Goal: Find specific page/section: Find specific page/section

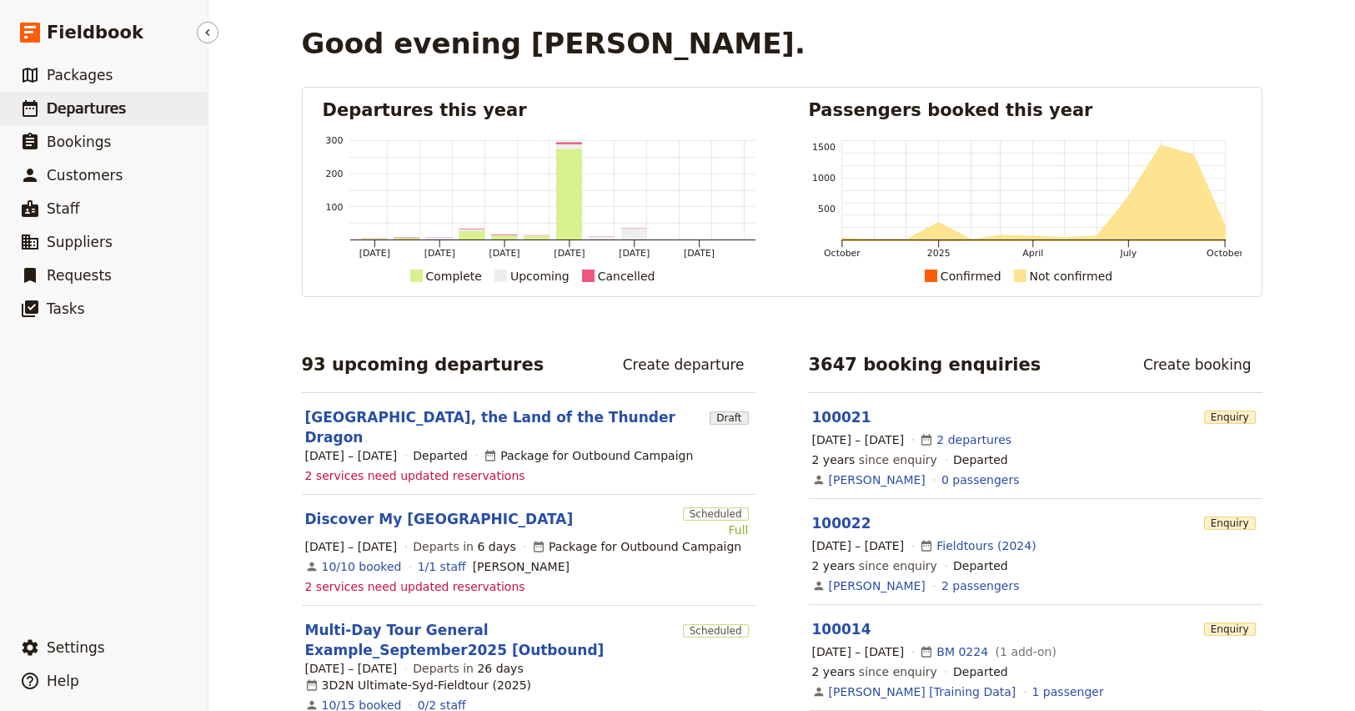
click at [61, 113] on span "Departures" at bounding box center [86, 108] width 79 height 17
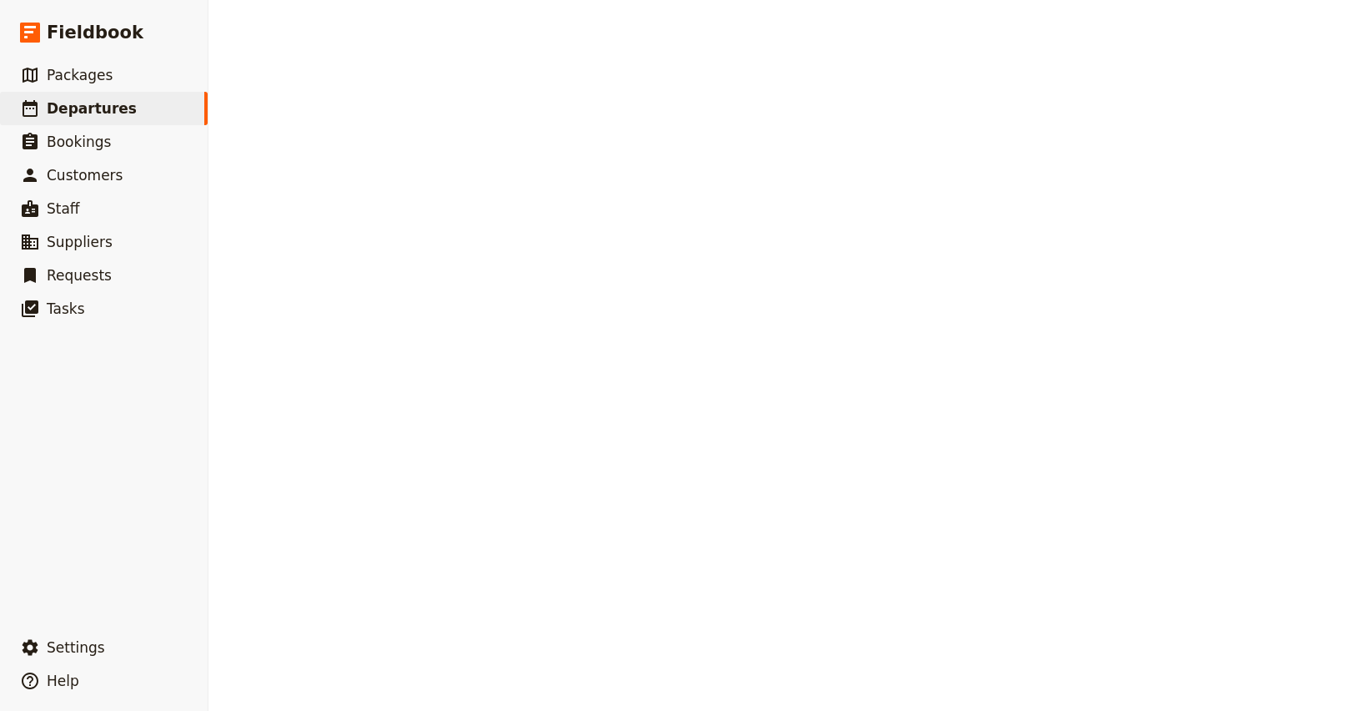
select select "CREATED_AT"
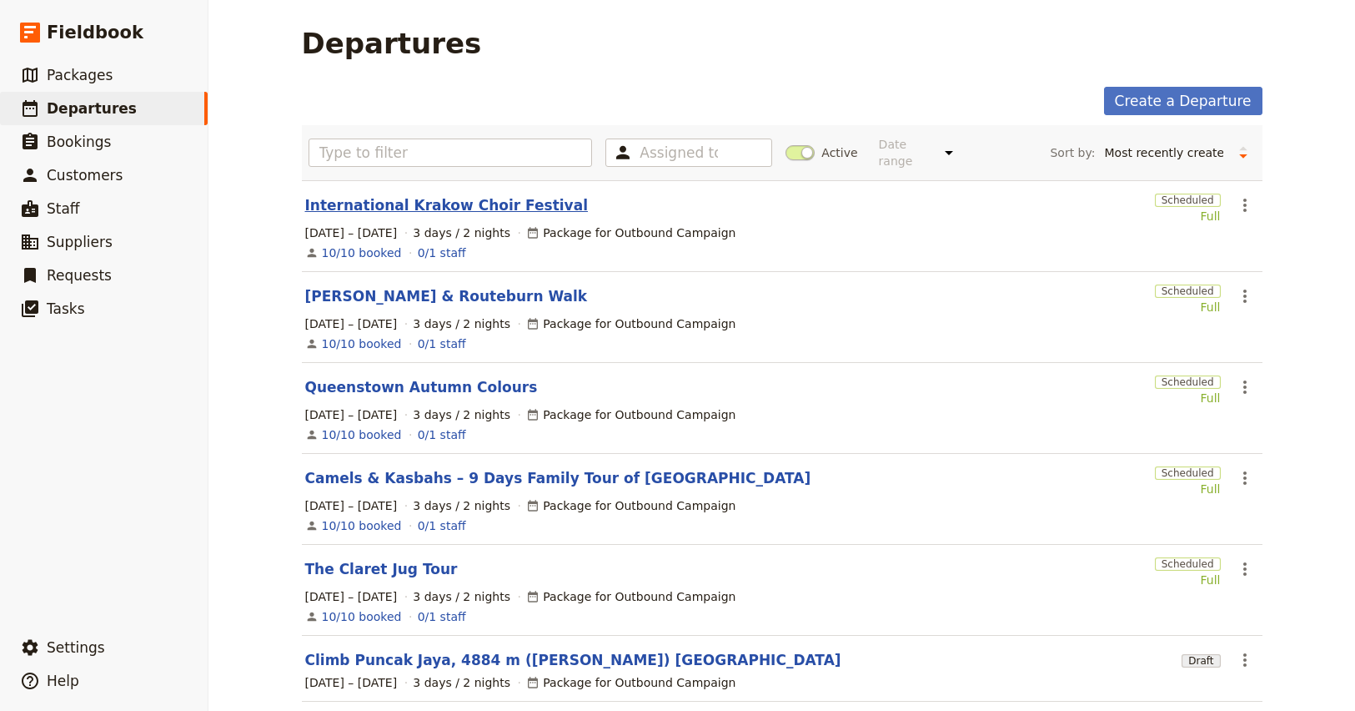
click at [399, 195] on link "International Krakow Choir Festival" at bounding box center [446, 205] width 283 height 20
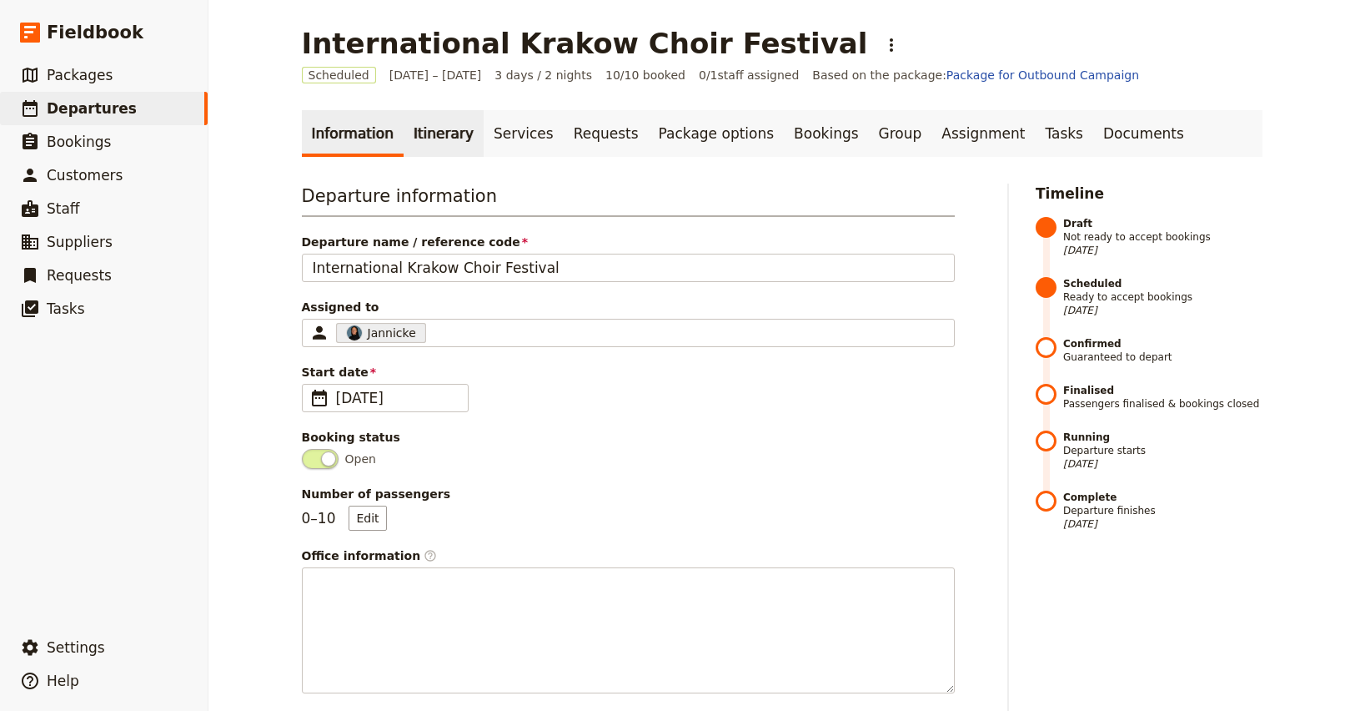
click at [432, 133] on link "Itinerary" at bounding box center [444, 133] width 80 height 47
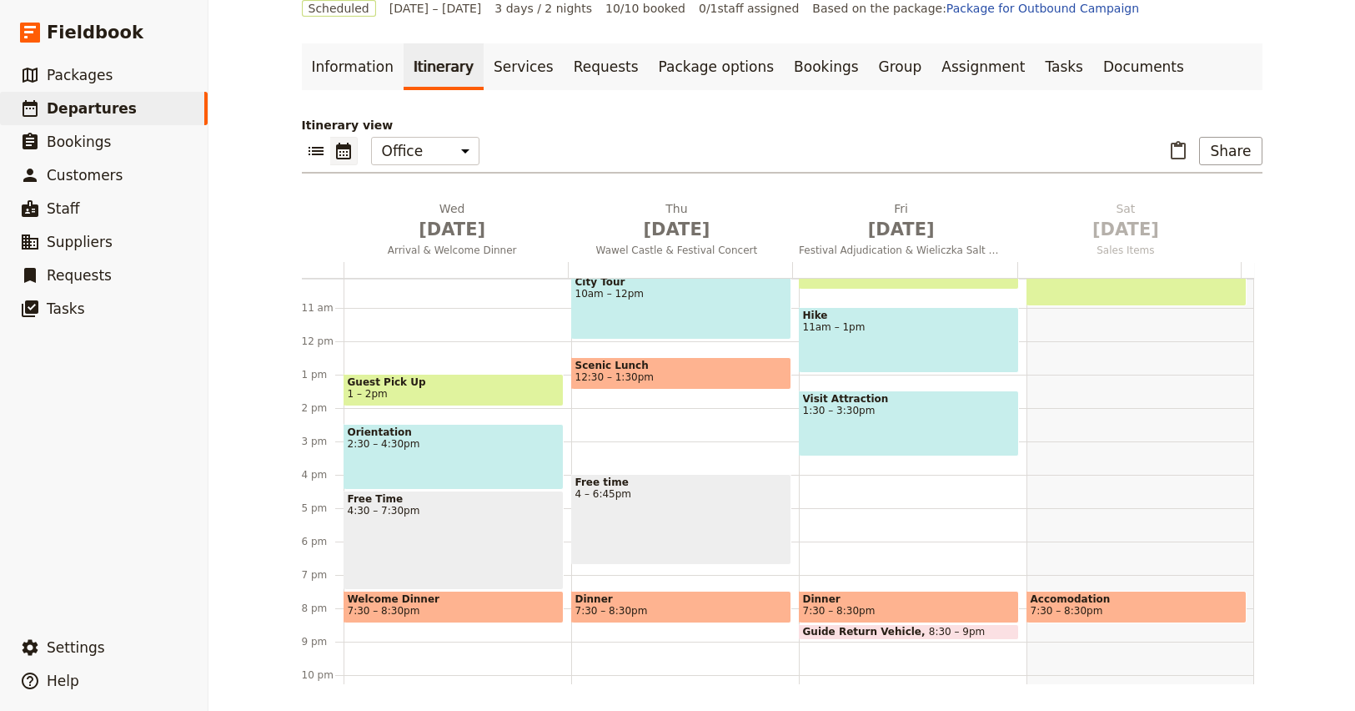
scroll to position [395, 0]
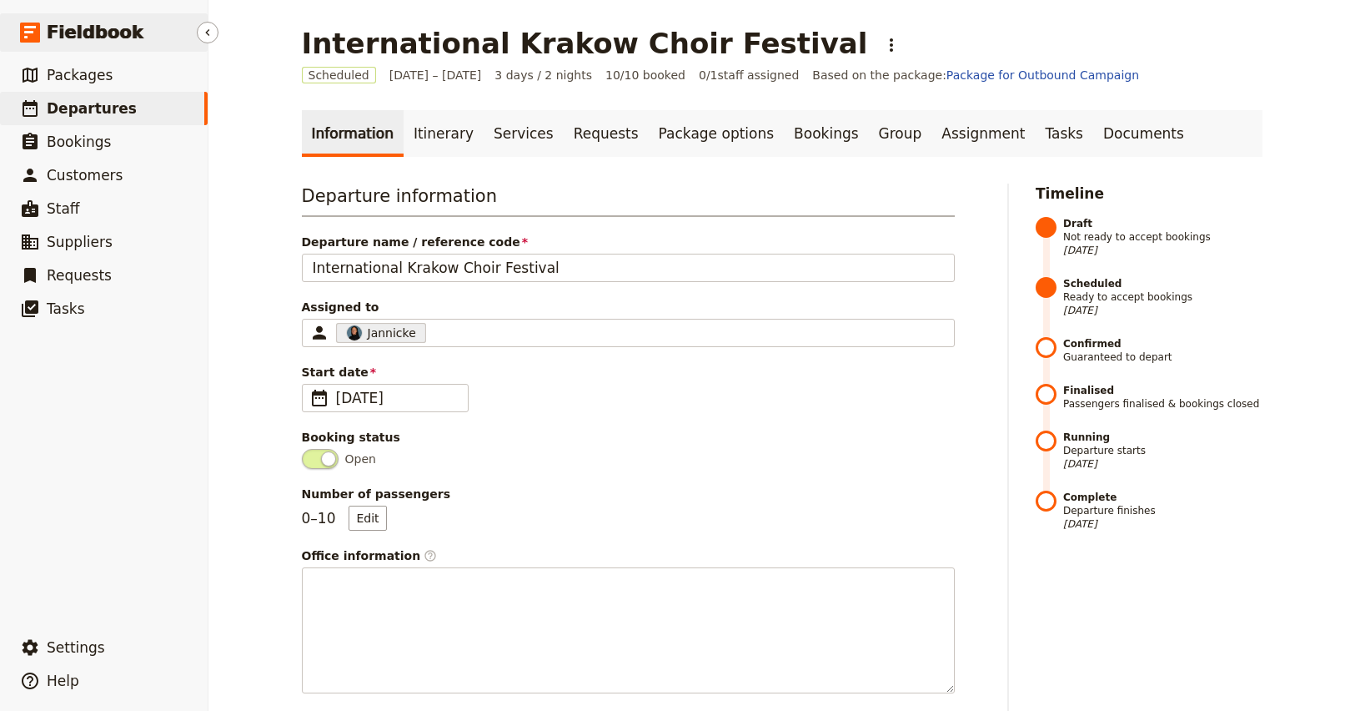
select select "CREATED_AT"
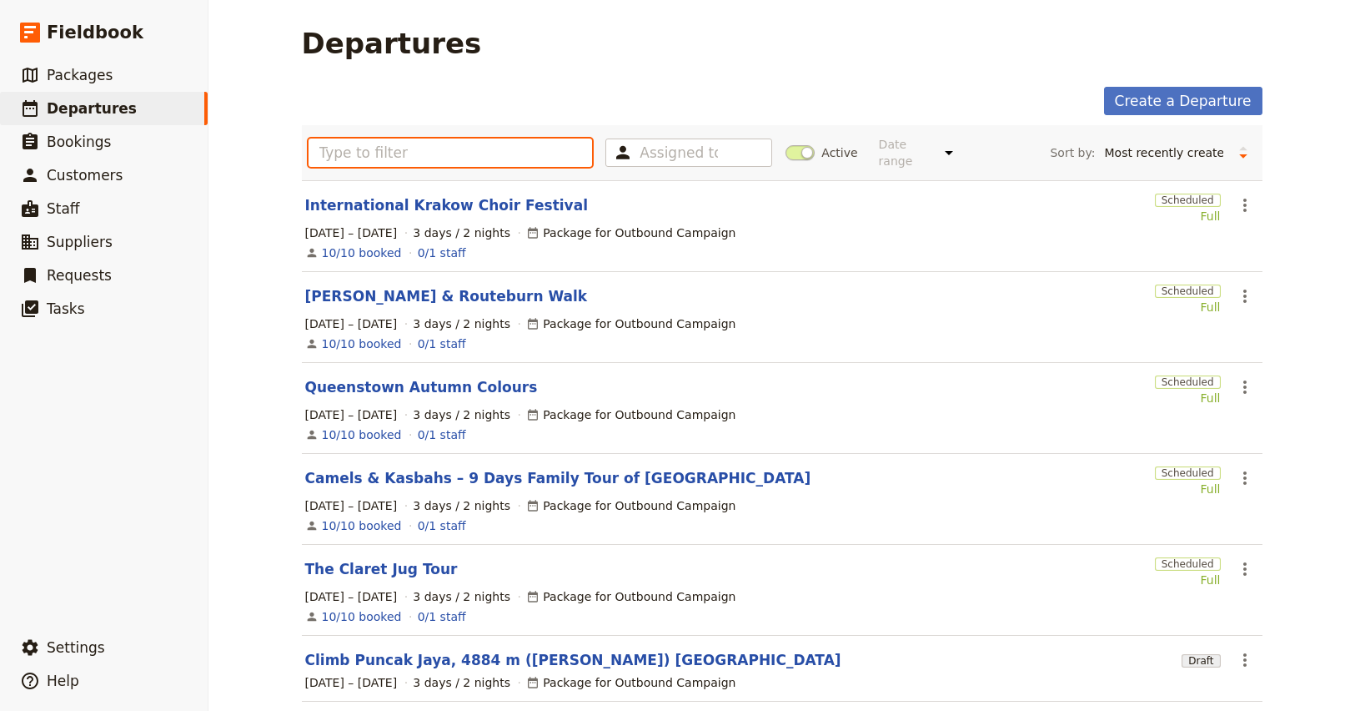
click at [433, 143] on input "text" at bounding box center [451, 152] width 284 height 28
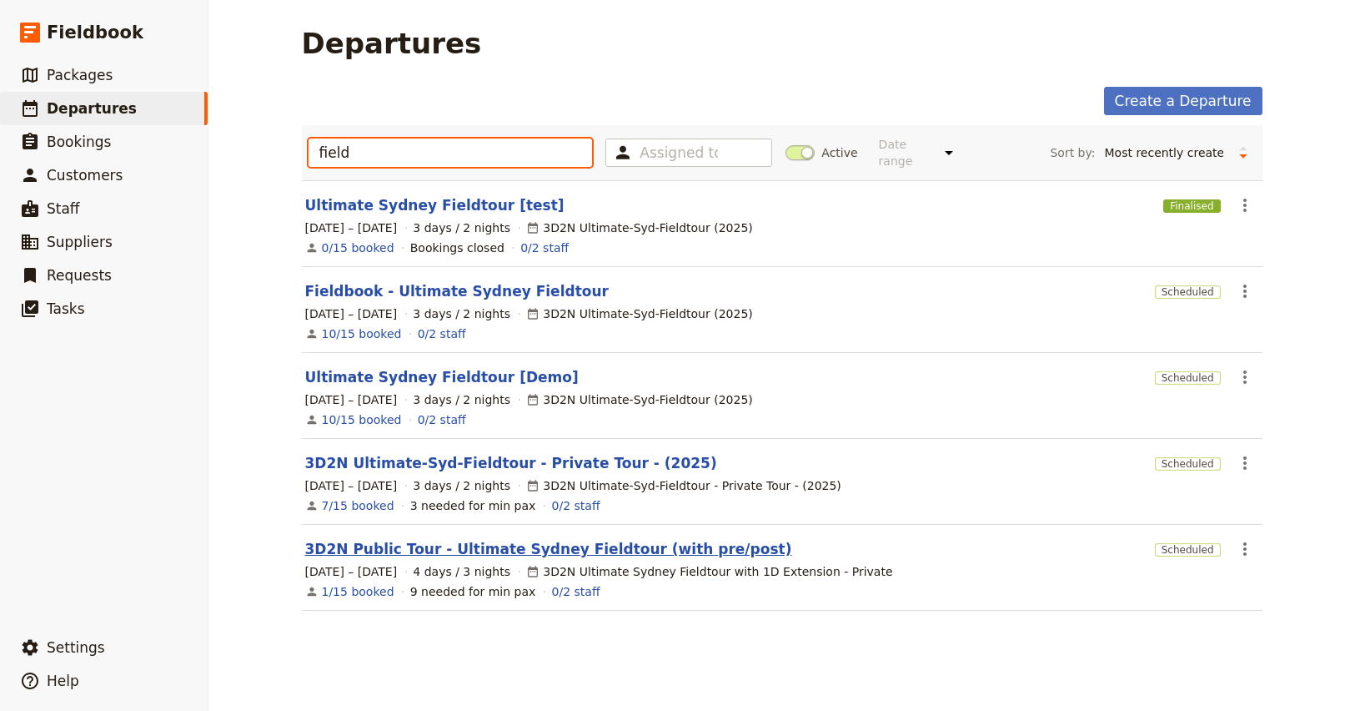
type input "field"
click at [492, 544] on link "3D2N Public Tour - Ultimate Sydney Fieldtour (with pre/post)" at bounding box center [548, 549] width 487 height 20
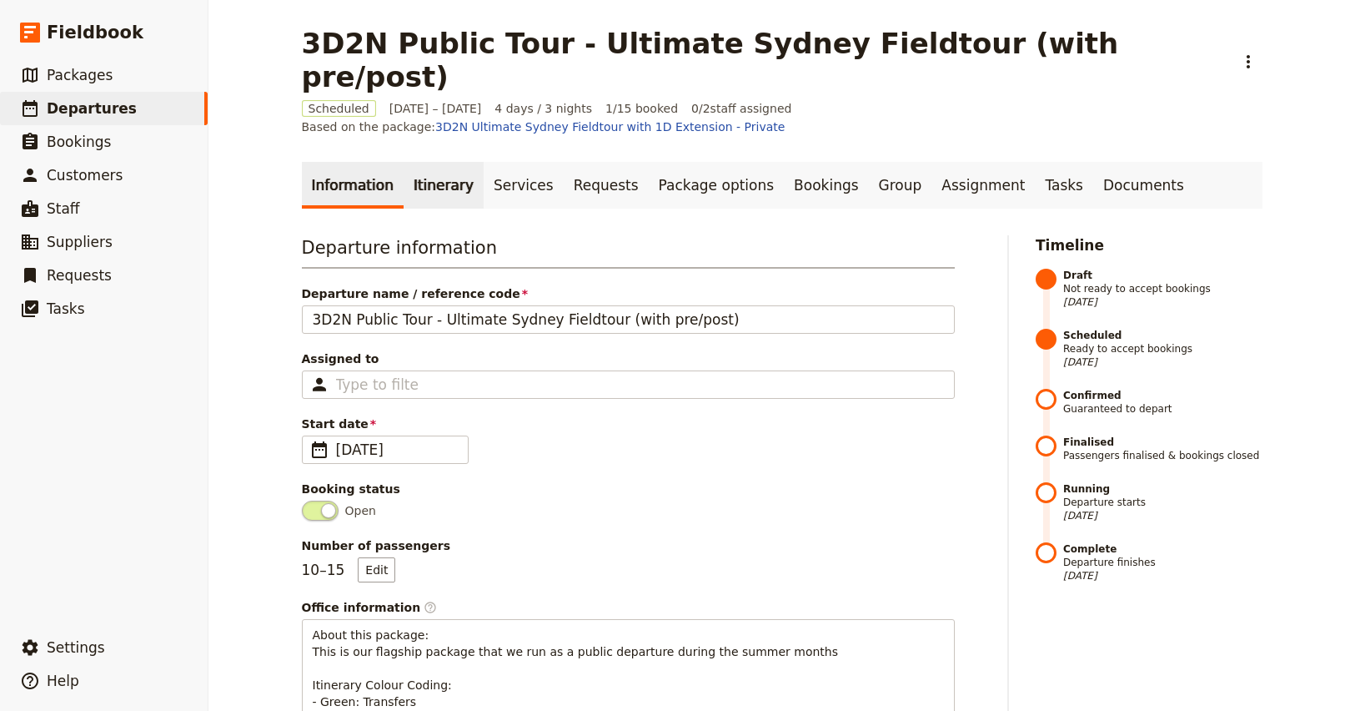
click at [432, 162] on link "Itinerary" at bounding box center [444, 185] width 80 height 47
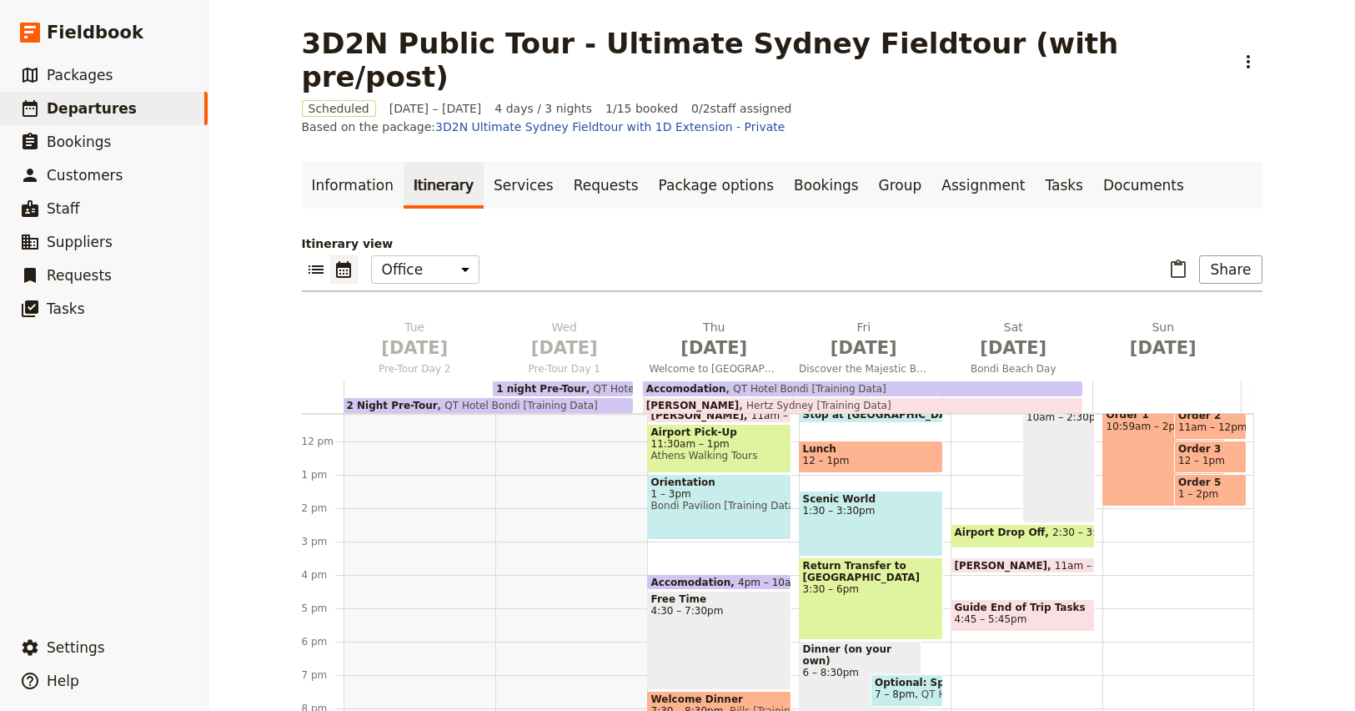
scroll to position [412, 0]
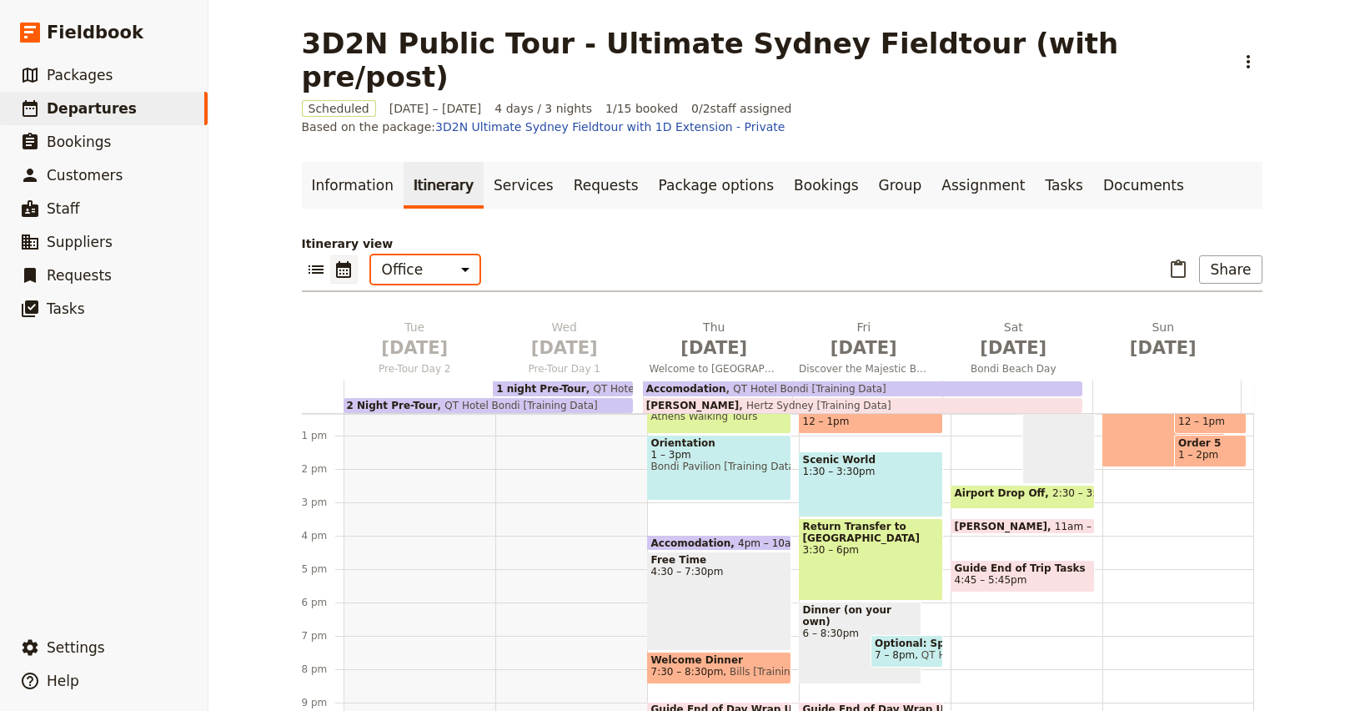
click at [412, 255] on select "Office Guide Passenger Sales" at bounding box center [425, 269] width 108 height 28
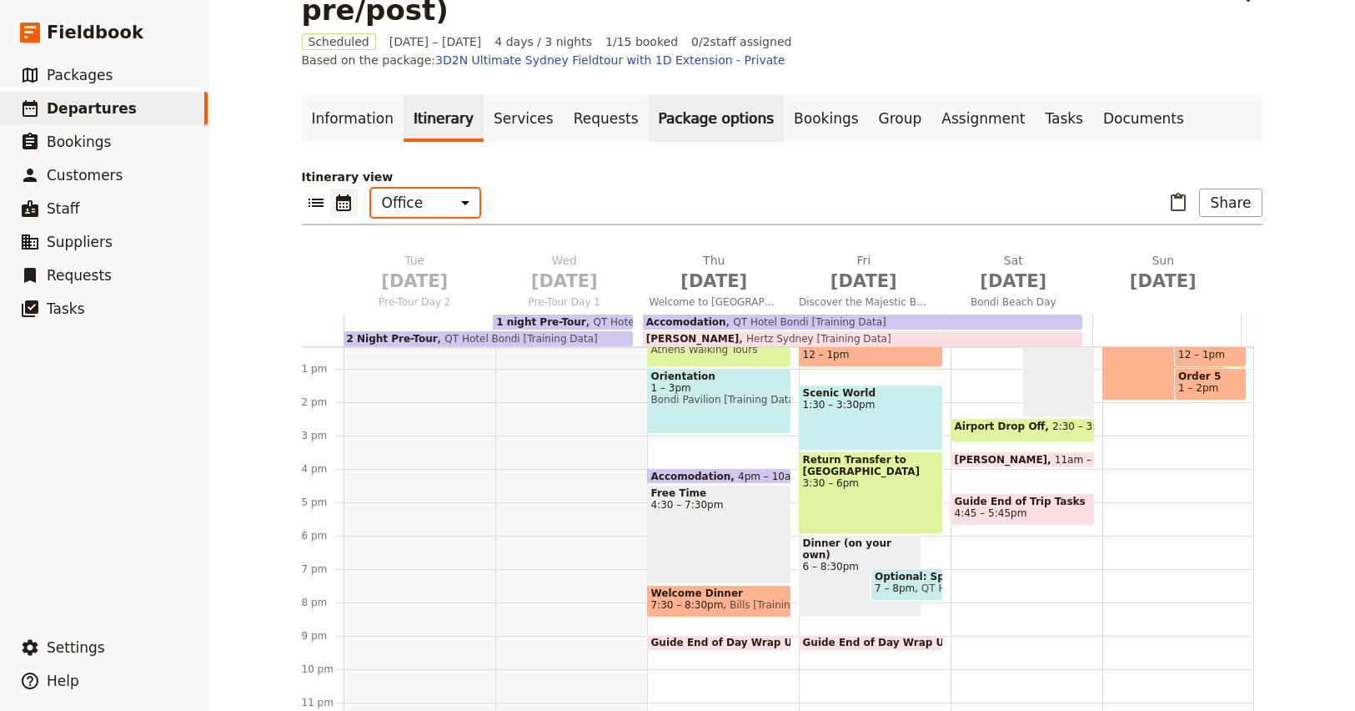
scroll to position [0, 0]
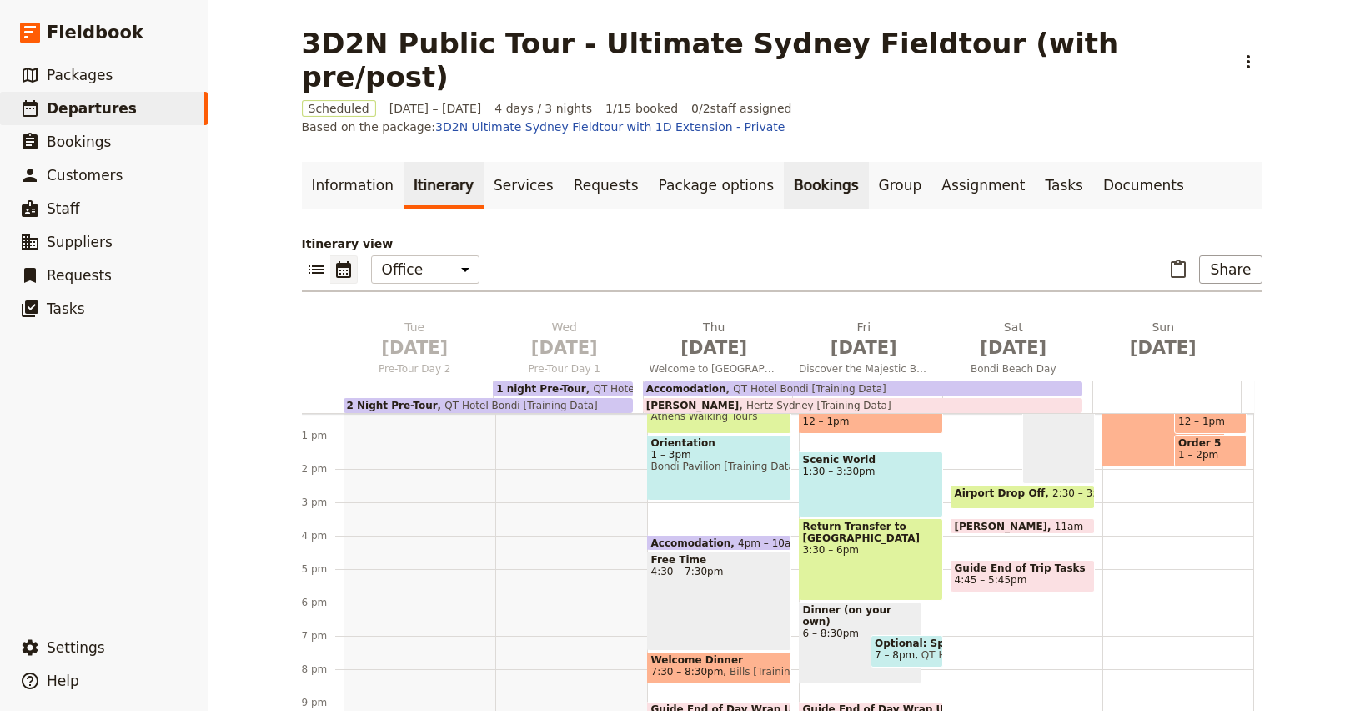
click at [784, 162] on link "Bookings" at bounding box center [826, 185] width 84 height 47
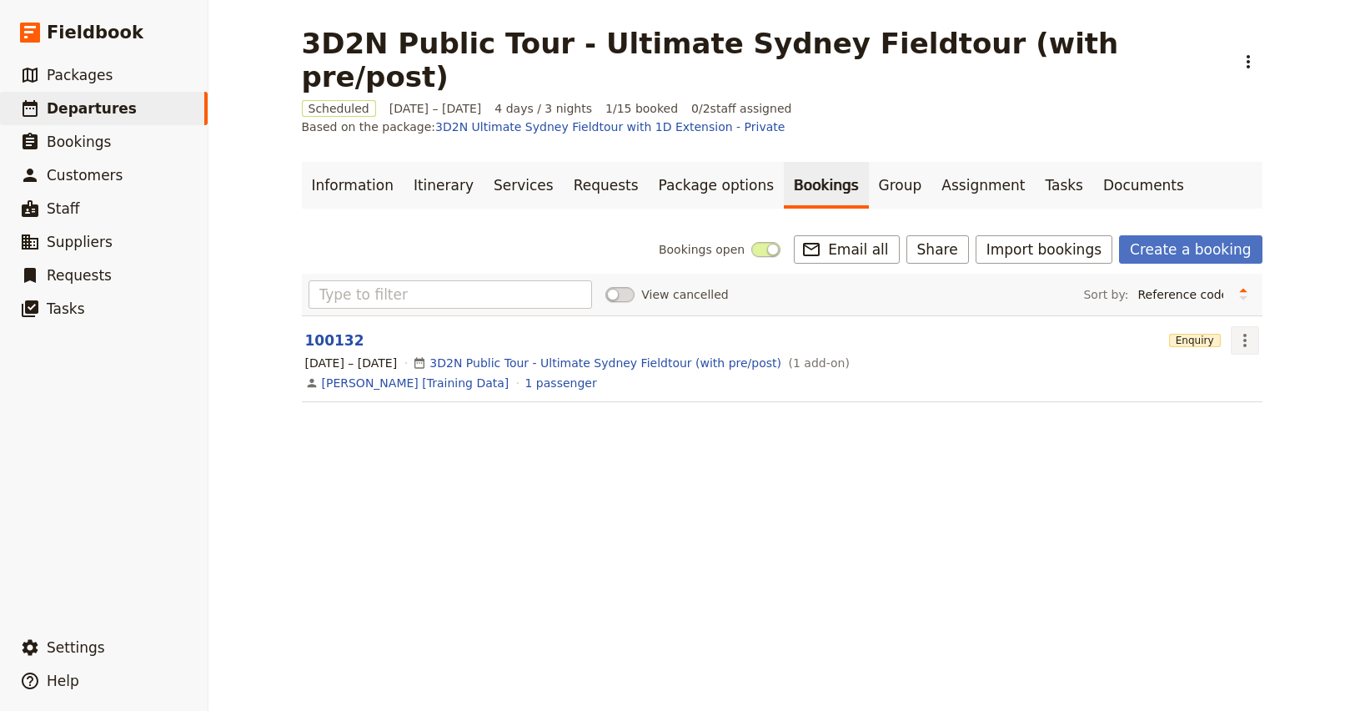
click at [1248, 353] on div "[DATE] – [DATE] 3D2N Public Tour - Ultimate Sydney Fieldtour (with pre/post) ( …" at bounding box center [782, 363] width 957 height 20
click at [1240, 330] on icon "Actions" at bounding box center [1245, 340] width 20 height 20
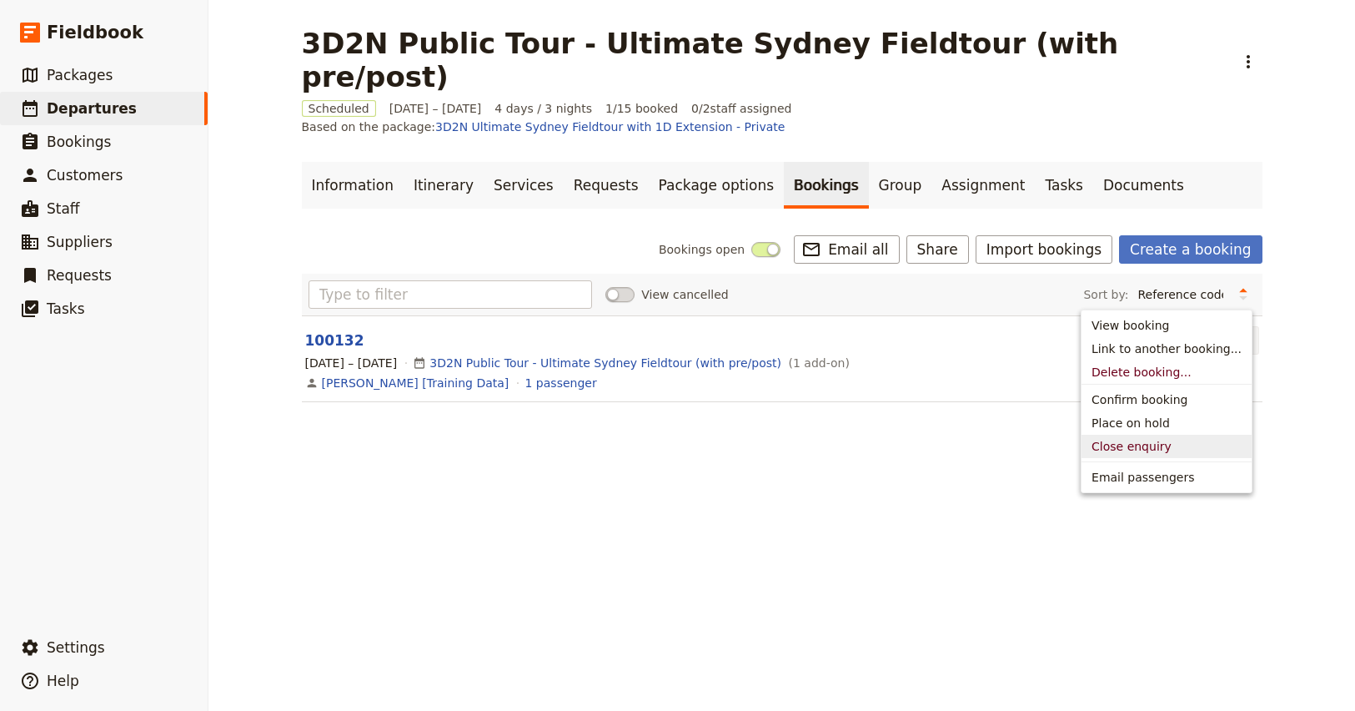
click at [939, 443] on div "3D2N Public Tour - Ultimate Sydney Fieldtour (with pre/post) ​ Scheduled [DATE]…" at bounding box center [781, 355] width 1147 height 711
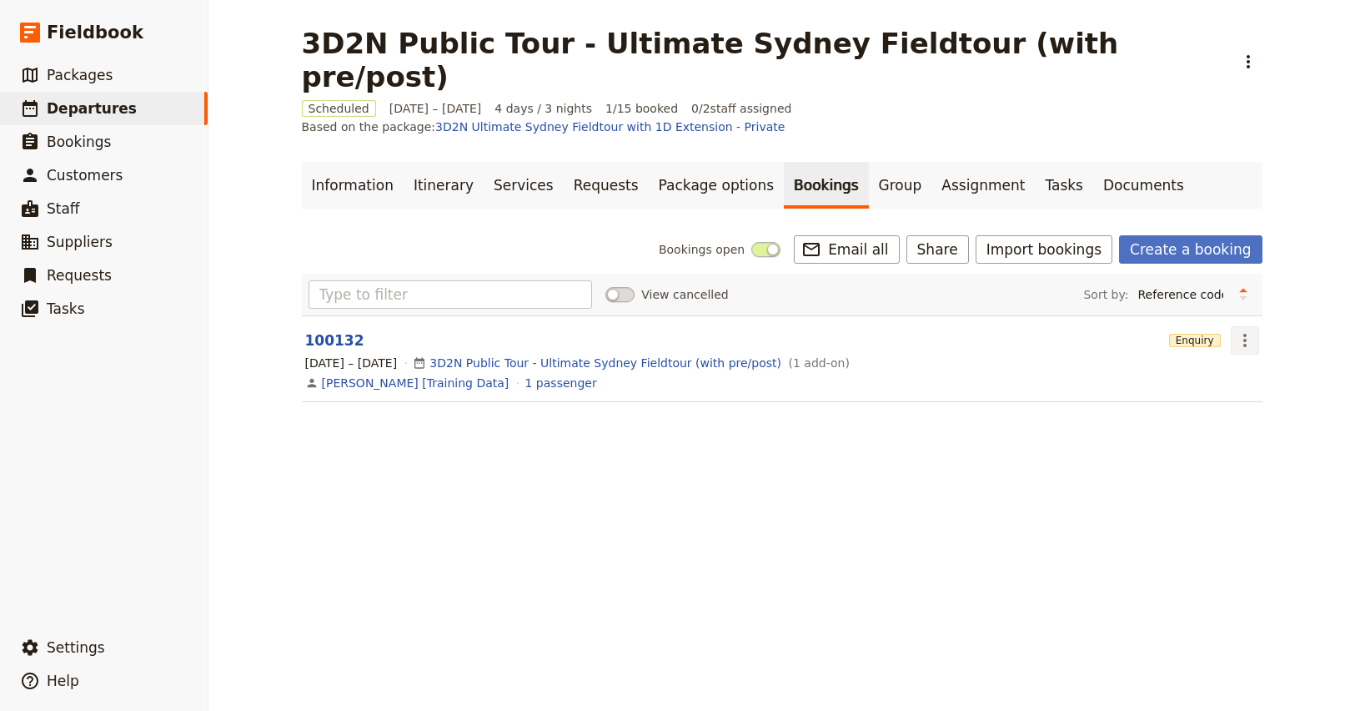
click at [1243, 334] on icon "Actions" at bounding box center [1244, 340] width 3 height 13
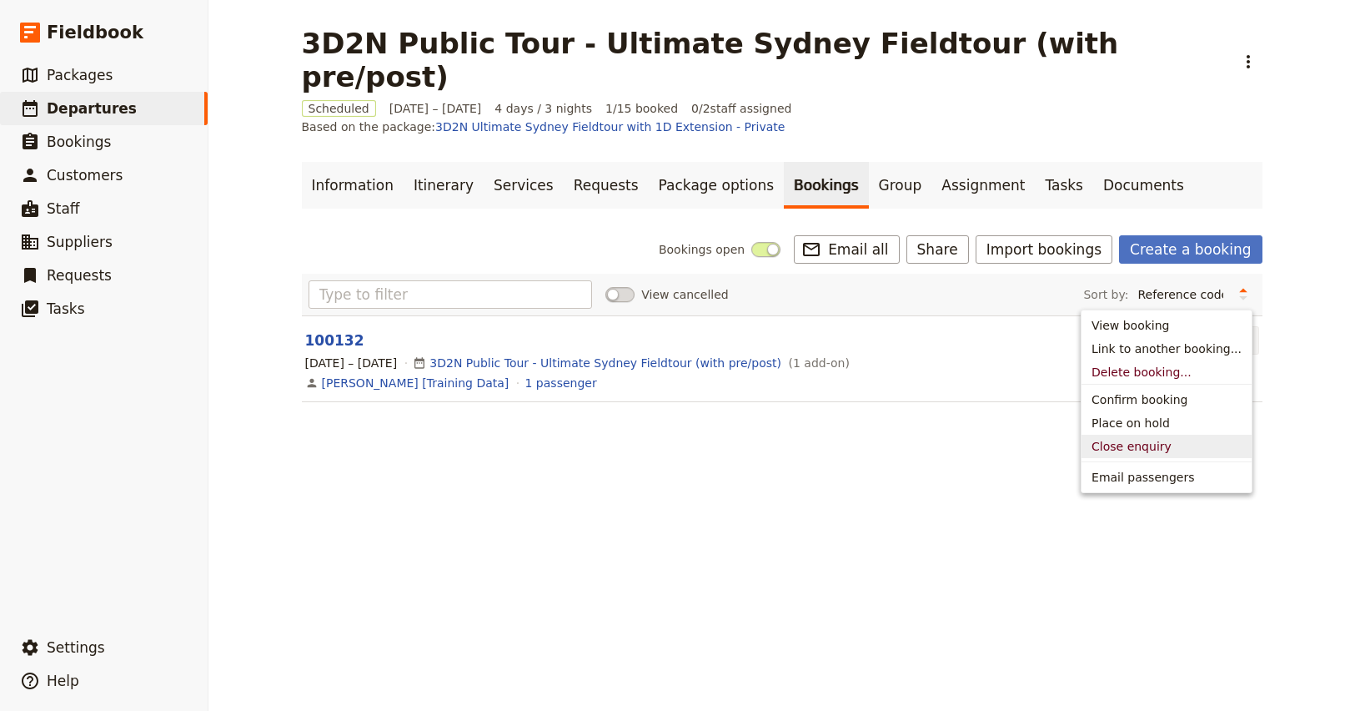
click at [1133, 449] on span "Close enquiry" at bounding box center [1132, 446] width 80 height 17
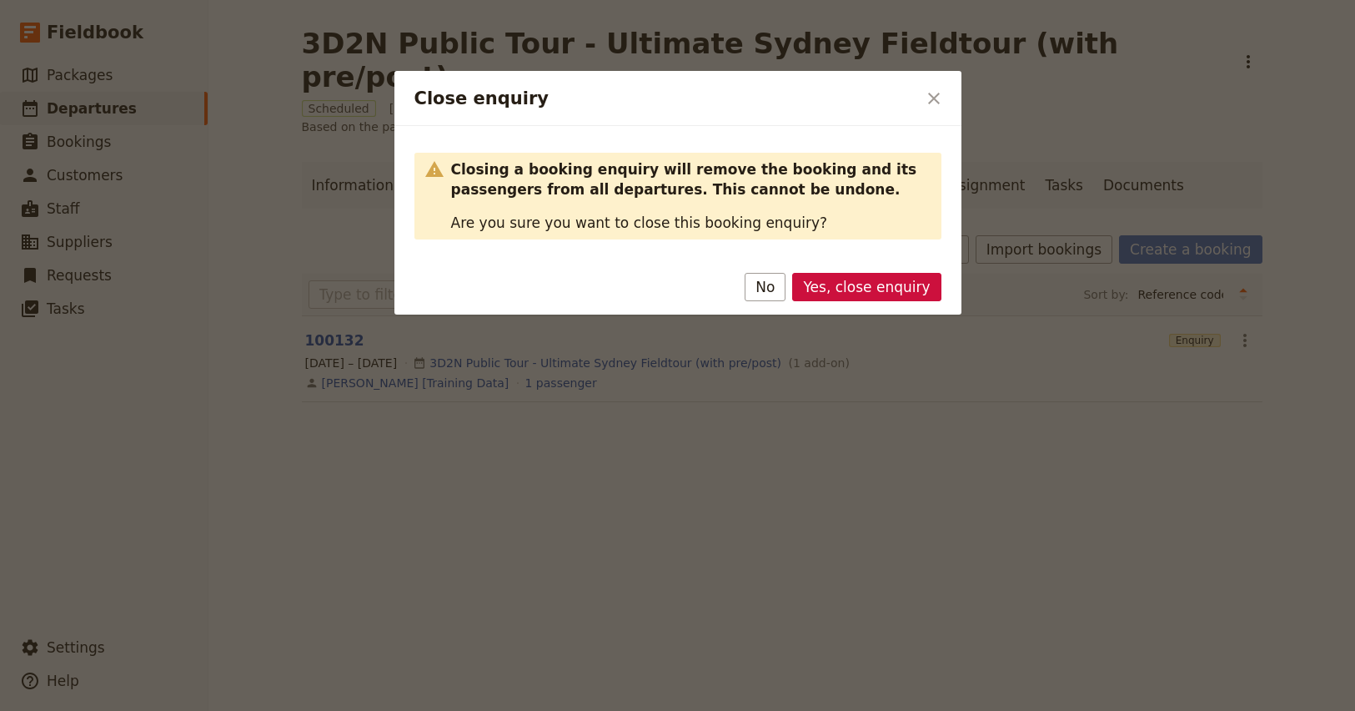
click at [776, 289] on button "No" at bounding box center [765, 287] width 41 height 28
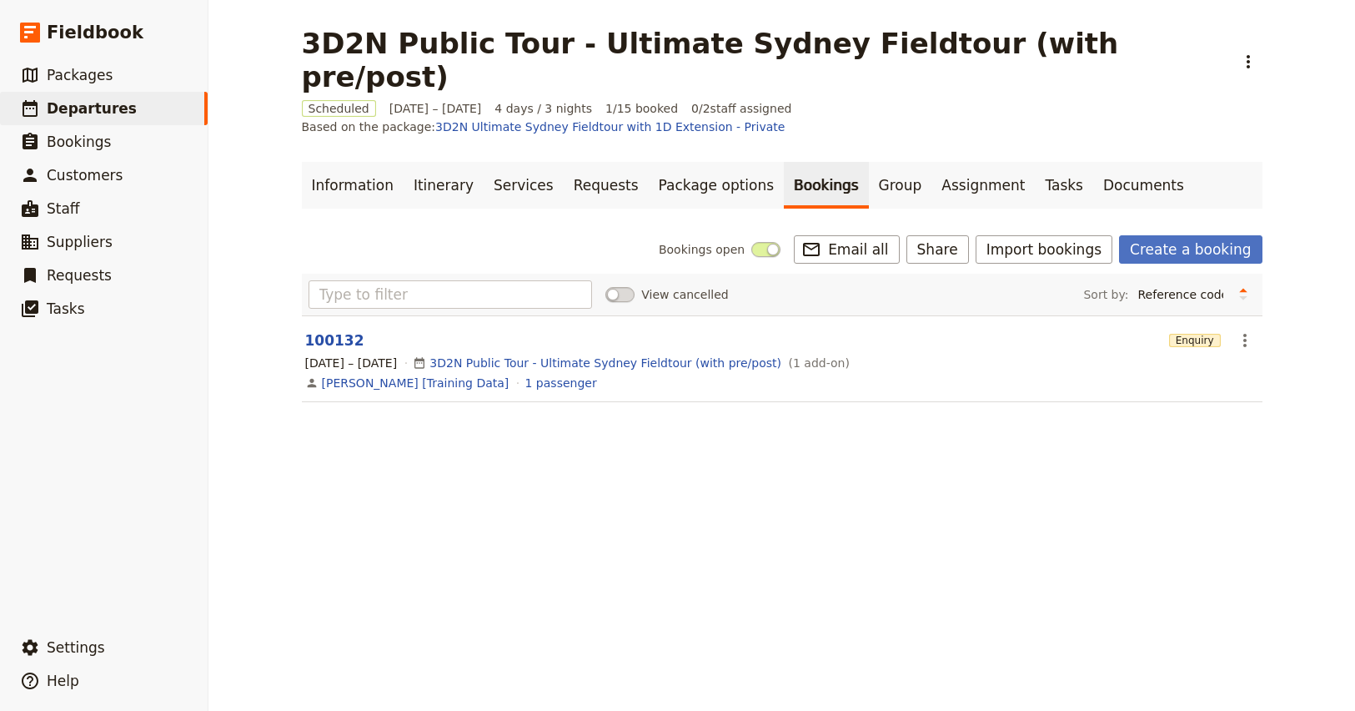
click at [864, 421] on div "3D2N Public Tour - Ultimate Sydney Fieldtour (with pre/post) ​ Scheduled [DATE]…" at bounding box center [781, 355] width 1147 height 711
click at [1235, 330] on icon "Actions" at bounding box center [1245, 340] width 20 height 20
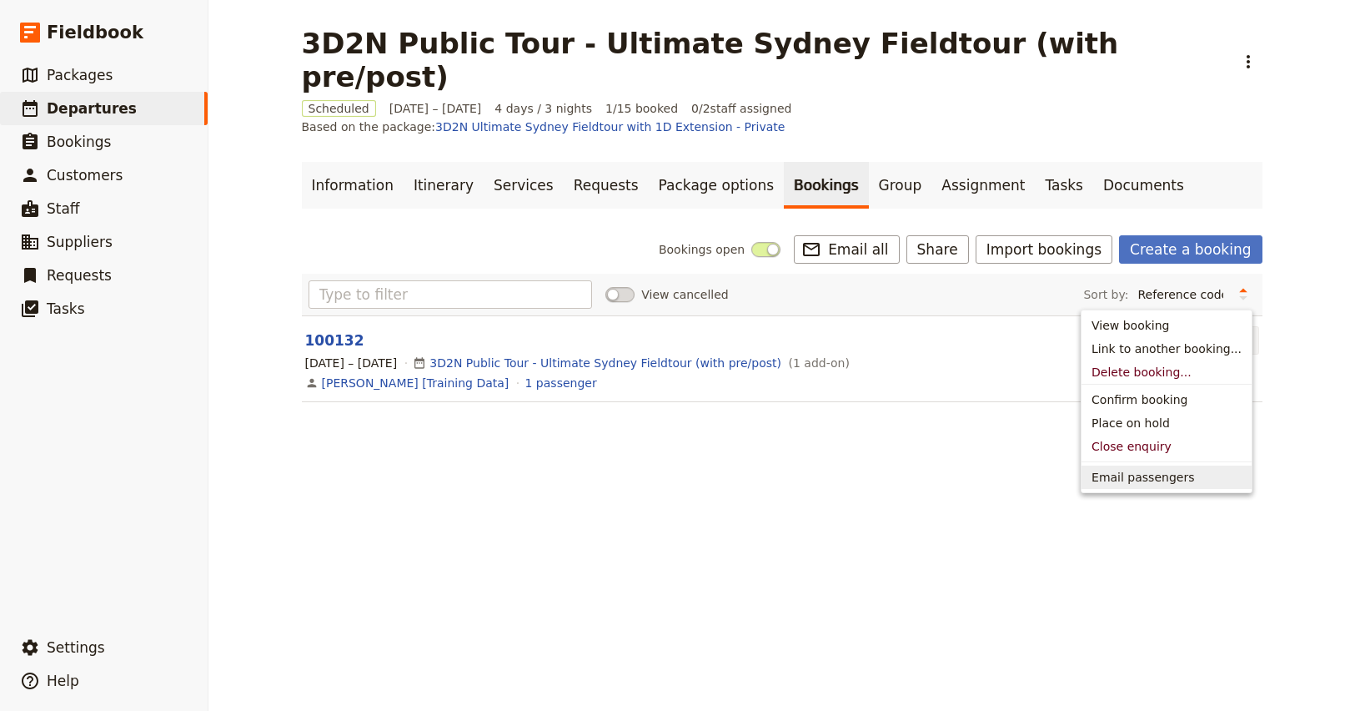
click at [1123, 476] on span "Email passengers" at bounding box center [1143, 477] width 103 height 17
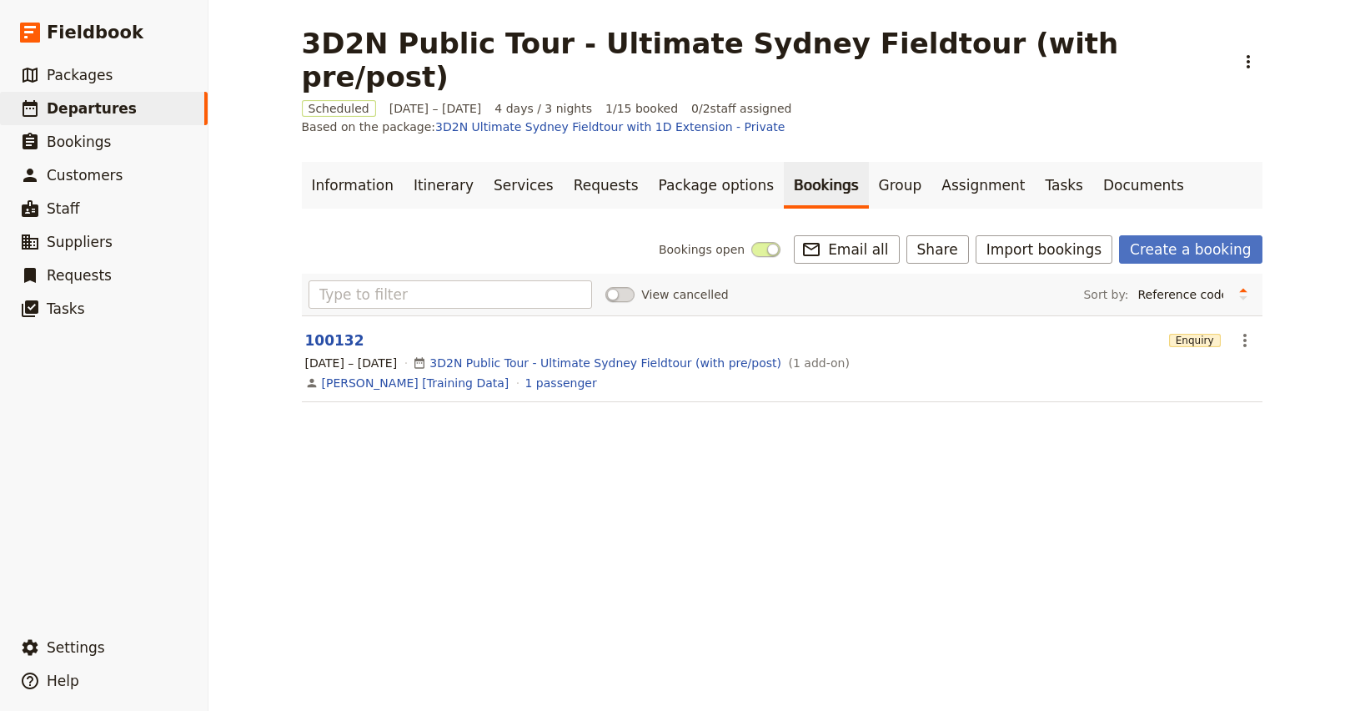
click at [916, 445] on div "3D2N Public Tour - Ultimate Sydney Fieldtour (with pre/post) ​ Scheduled [DATE]…" at bounding box center [781, 355] width 1147 height 711
click at [415, 162] on link "Itinerary" at bounding box center [444, 185] width 80 height 47
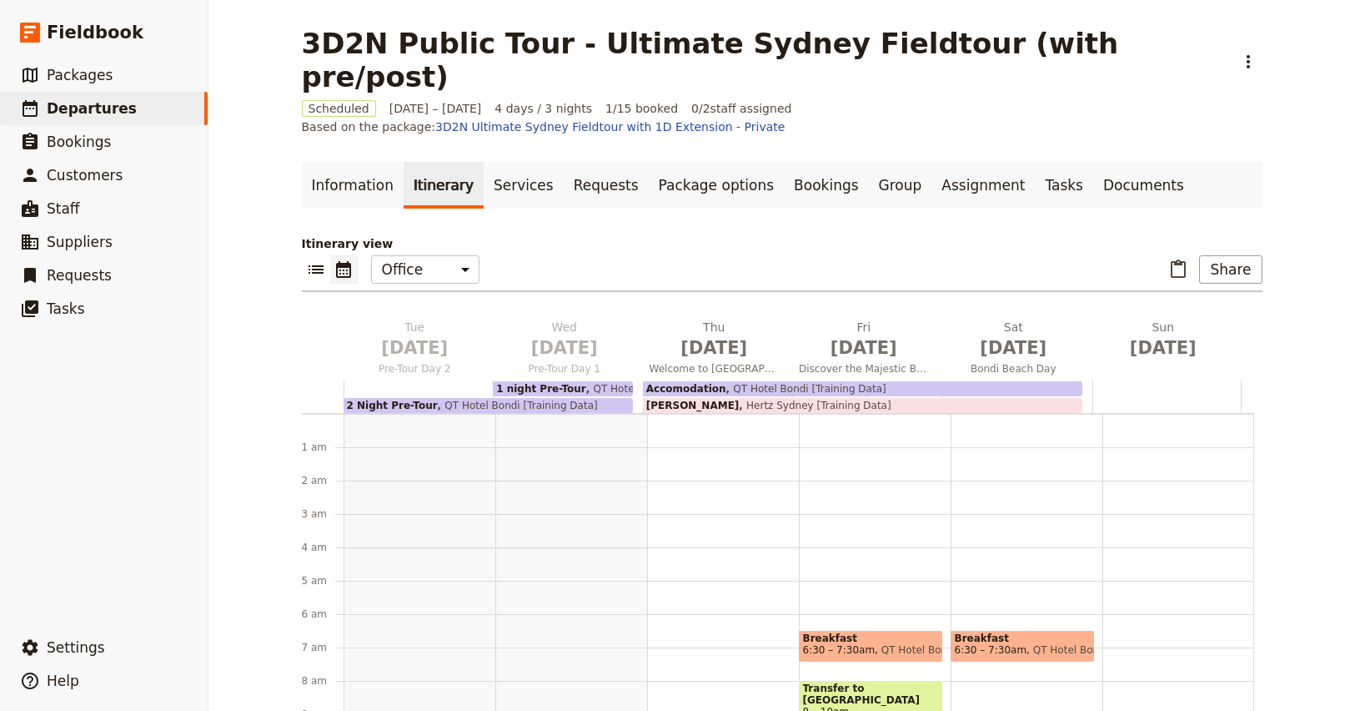
scroll to position [200, 0]
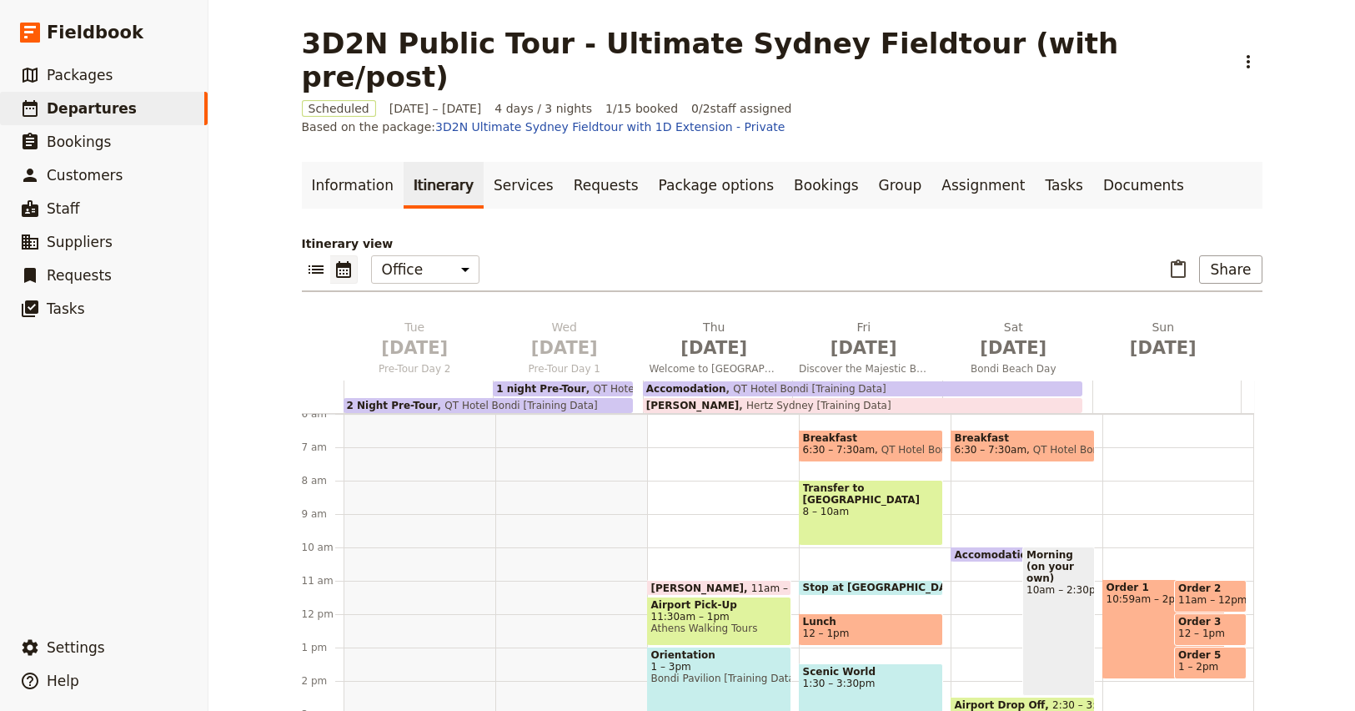
click at [681, 622] on span "Athens Walking Tours" at bounding box center [719, 628] width 136 height 12
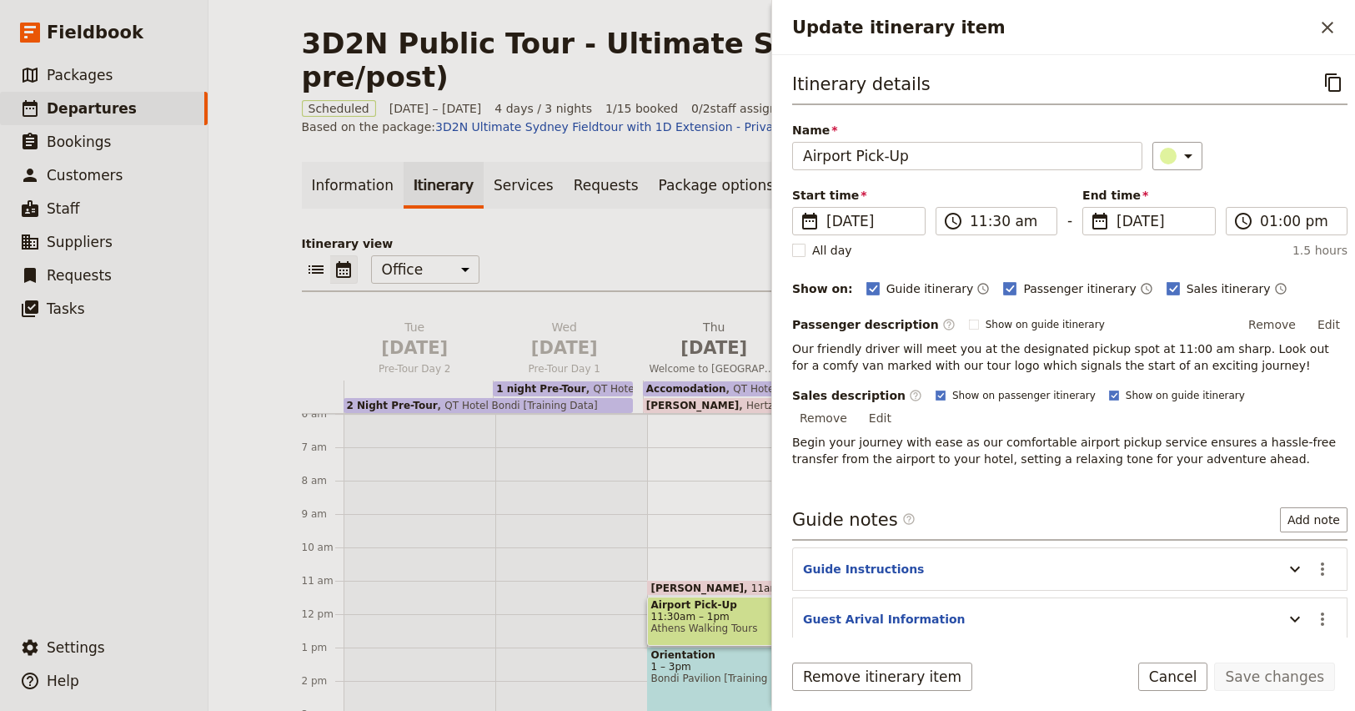
scroll to position [117, 0]
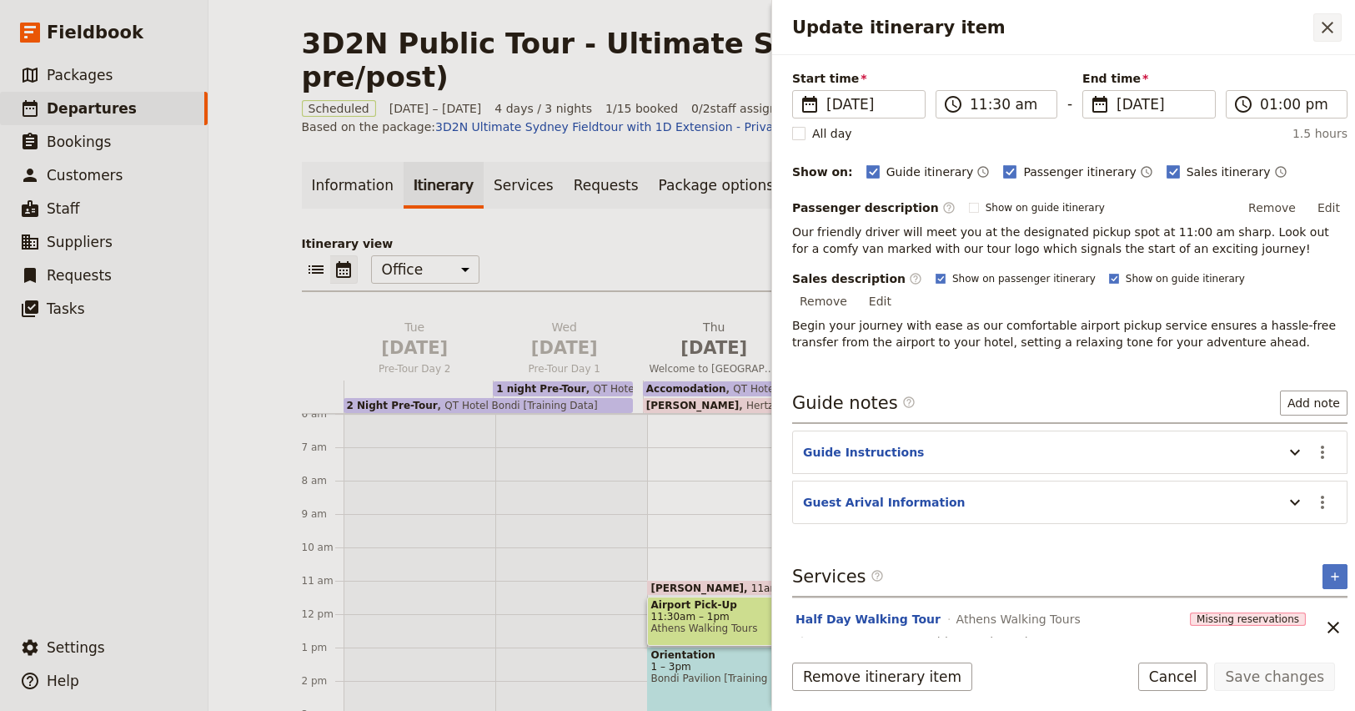
click at [1319, 23] on icon "Close drawer" at bounding box center [1328, 28] width 20 height 20
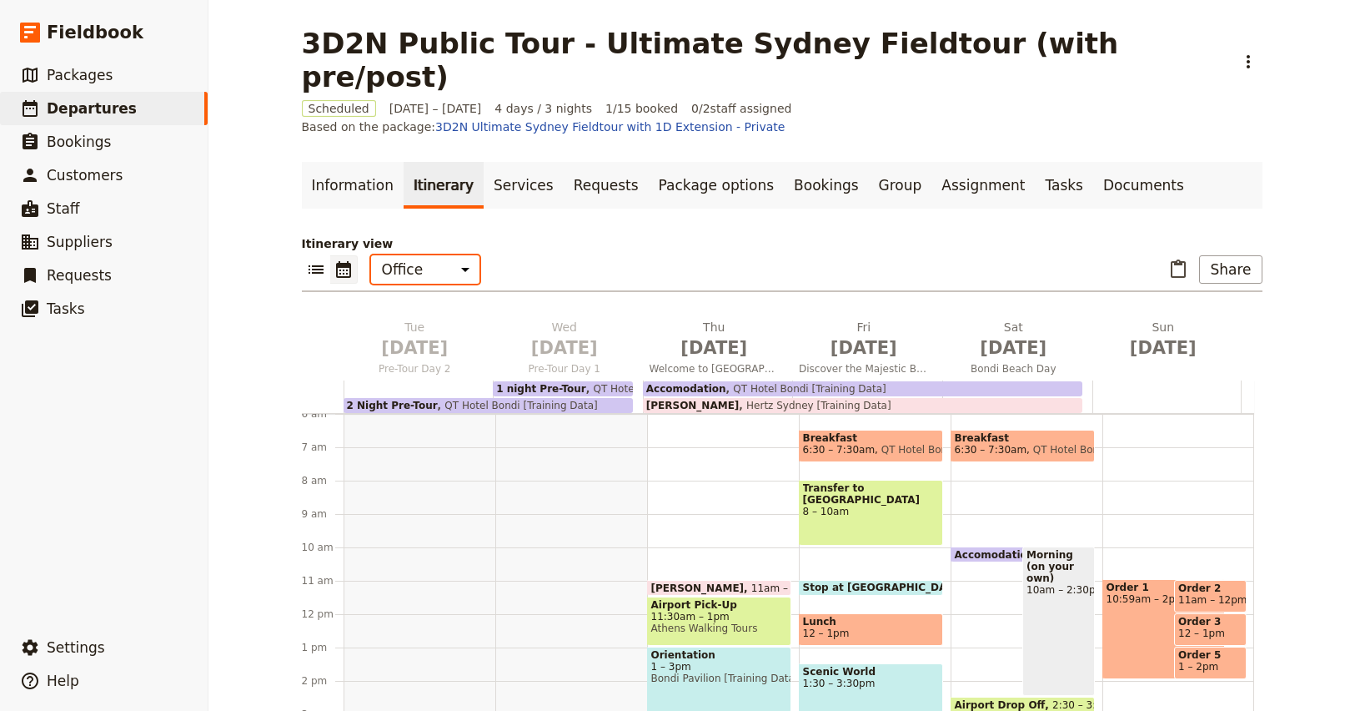
click at [428, 255] on select "Office Guide Passenger Sales" at bounding box center [425, 269] width 108 height 28
click at [371, 255] on select "Office Guide Passenger Sales" at bounding box center [425, 269] width 108 height 28
click at [408, 255] on select "Office Guide Passenger Sales" at bounding box center [425, 269] width 108 height 28
click at [371, 255] on select "Office Guide Passenger Sales" at bounding box center [425, 269] width 108 height 28
click at [418, 255] on select "Office Guide Passenger Sales" at bounding box center [425, 269] width 108 height 28
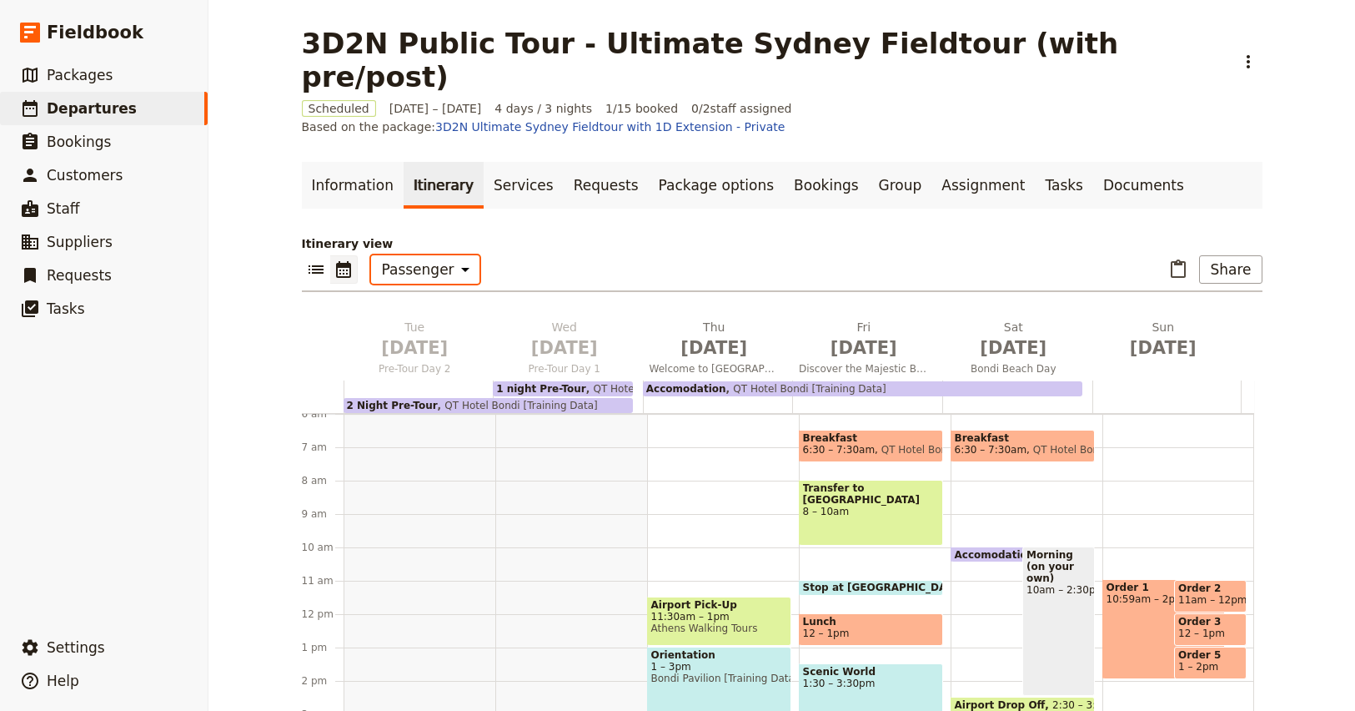
select select "MARKETING"
click at [371, 255] on select "Office Guide Passenger Sales" at bounding box center [425, 269] width 108 height 28
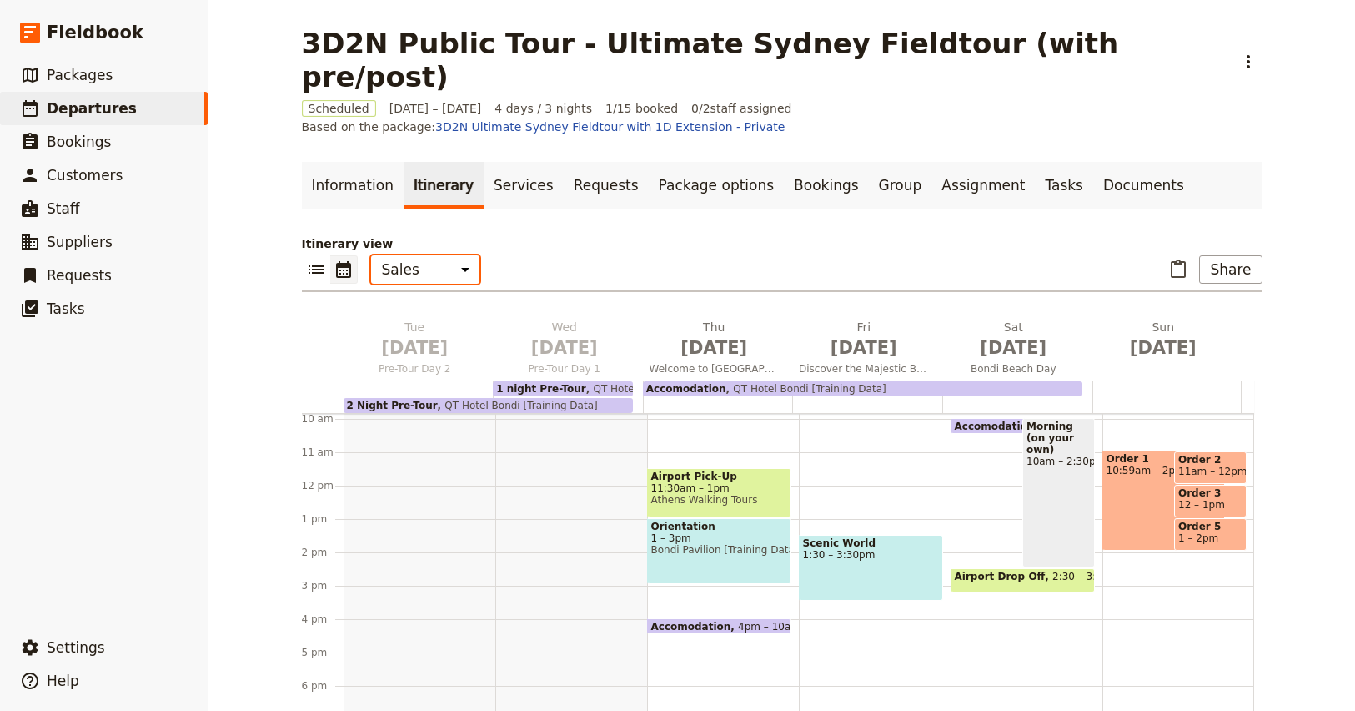
scroll to position [330, 0]
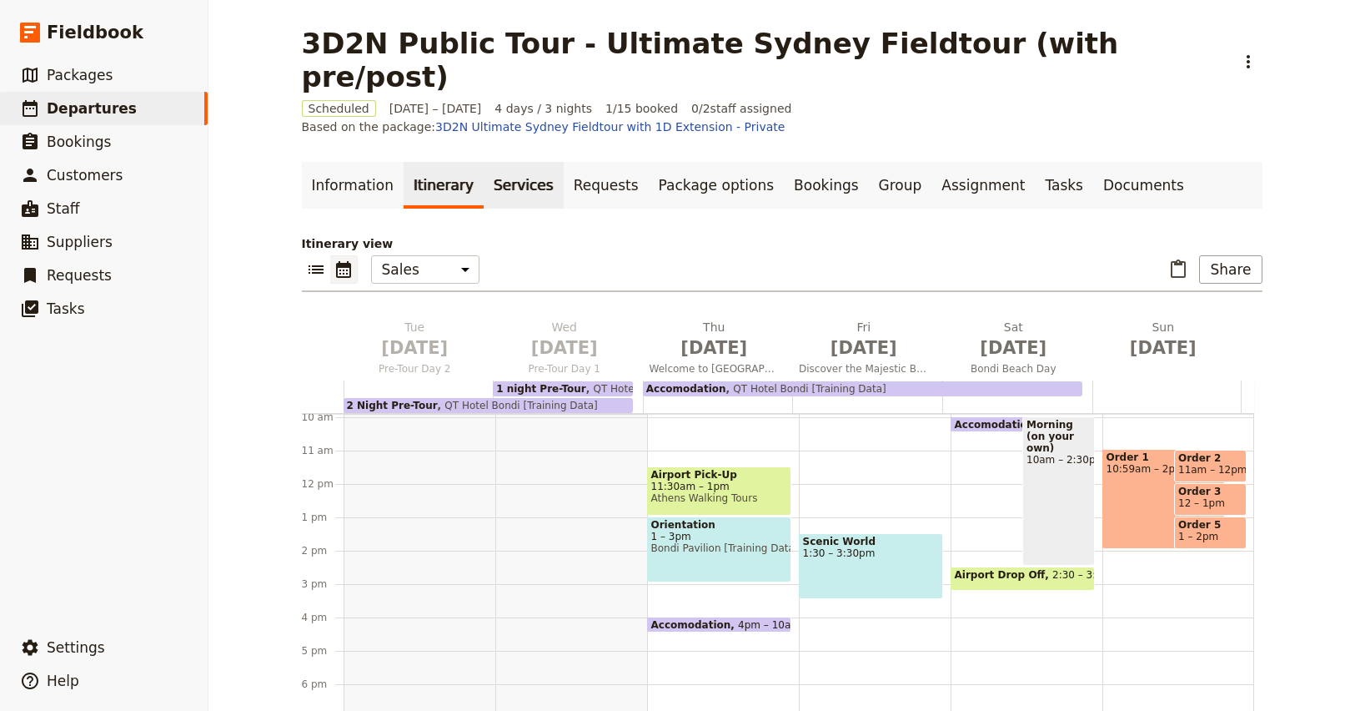
click at [500, 162] on link "Services" at bounding box center [524, 185] width 80 height 47
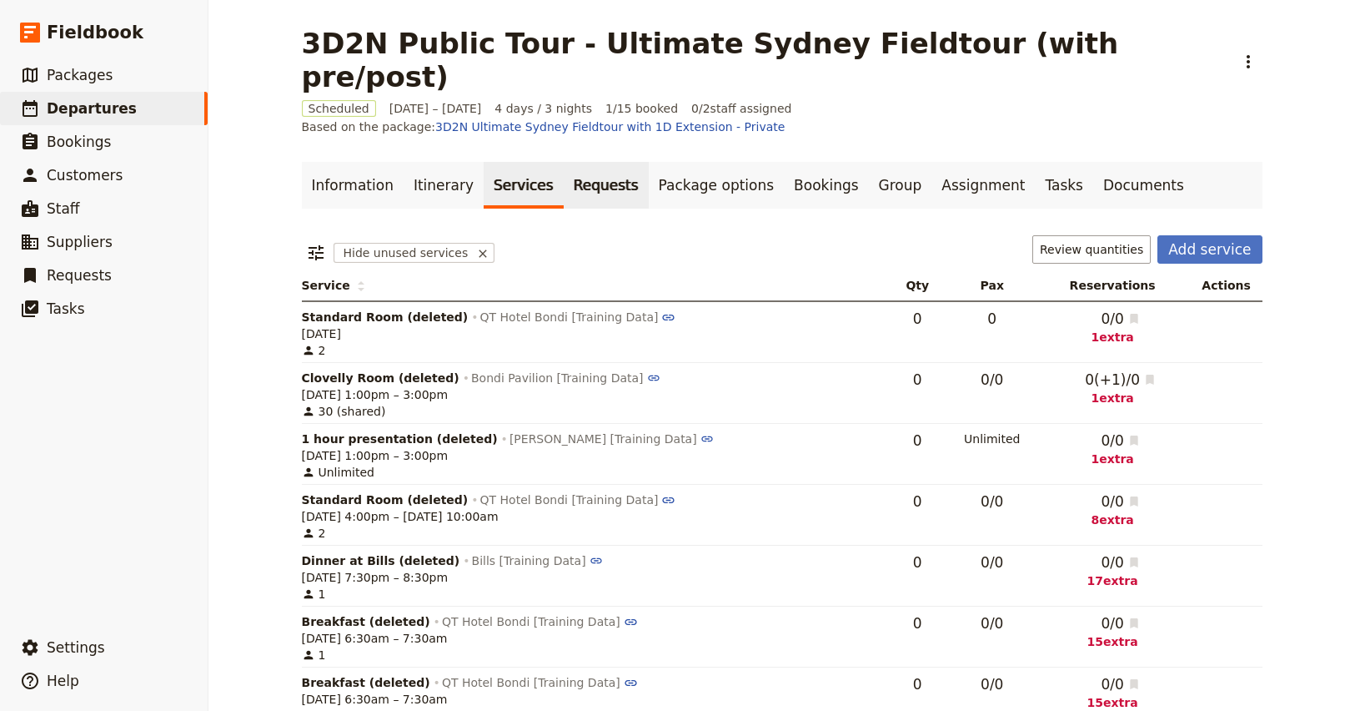
click at [567, 162] on link "Requests" at bounding box center [606, 185] width 85 height 47
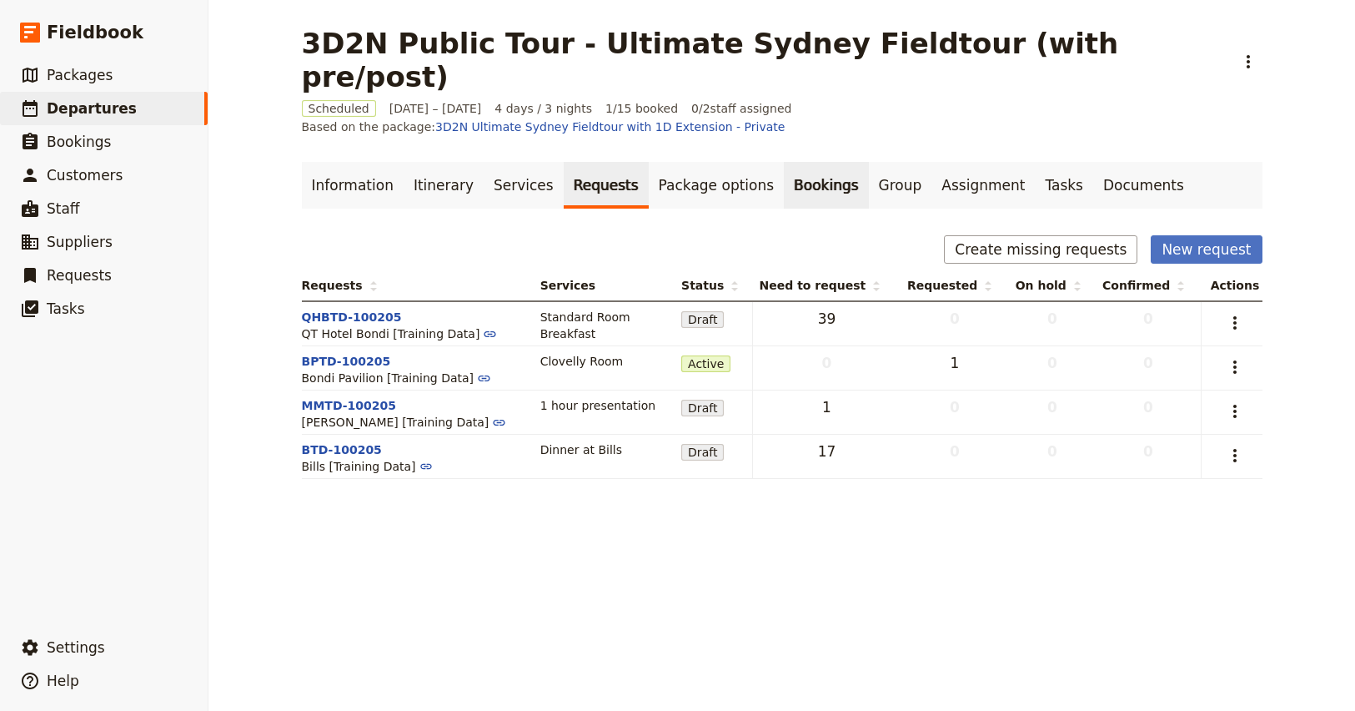
click at [794, 162] on link "Bookings" at bounding box center [826, 185] width 84 height 47
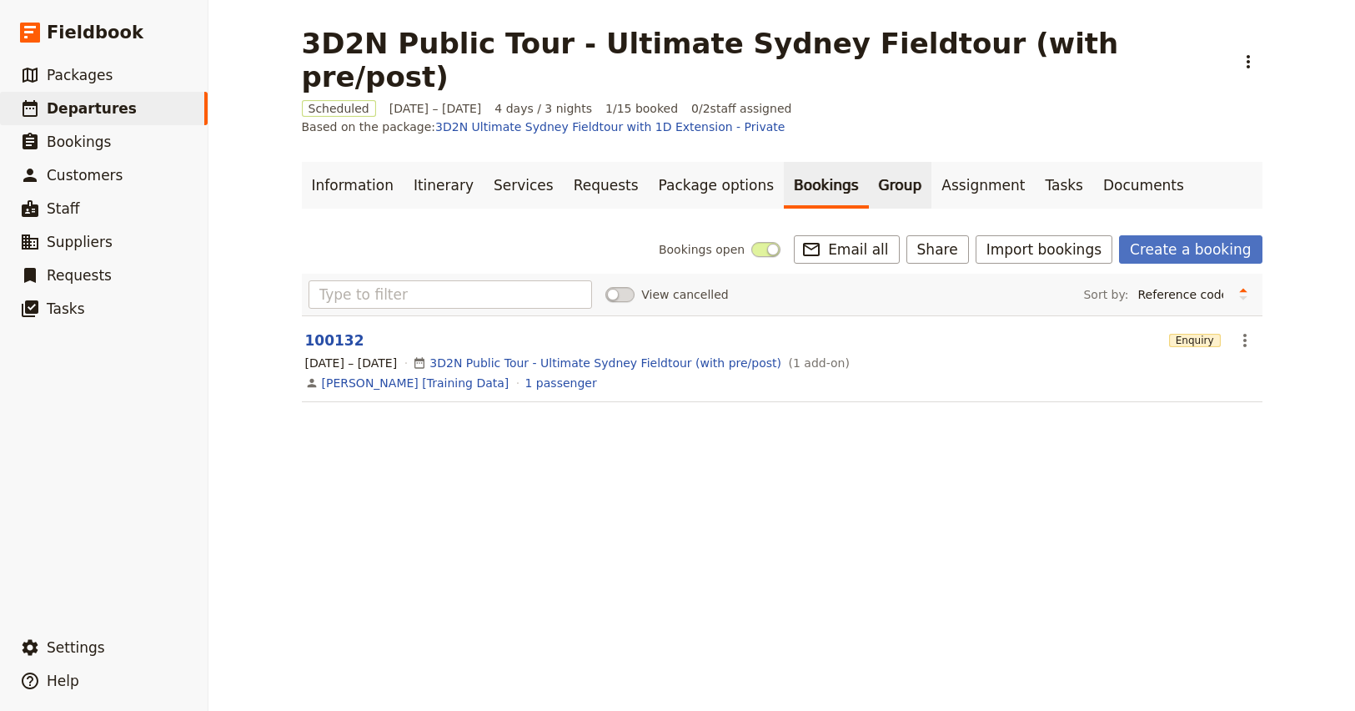
click at [869, 162] on link "Group" at bounding box center [900, 185] width 63 height 47
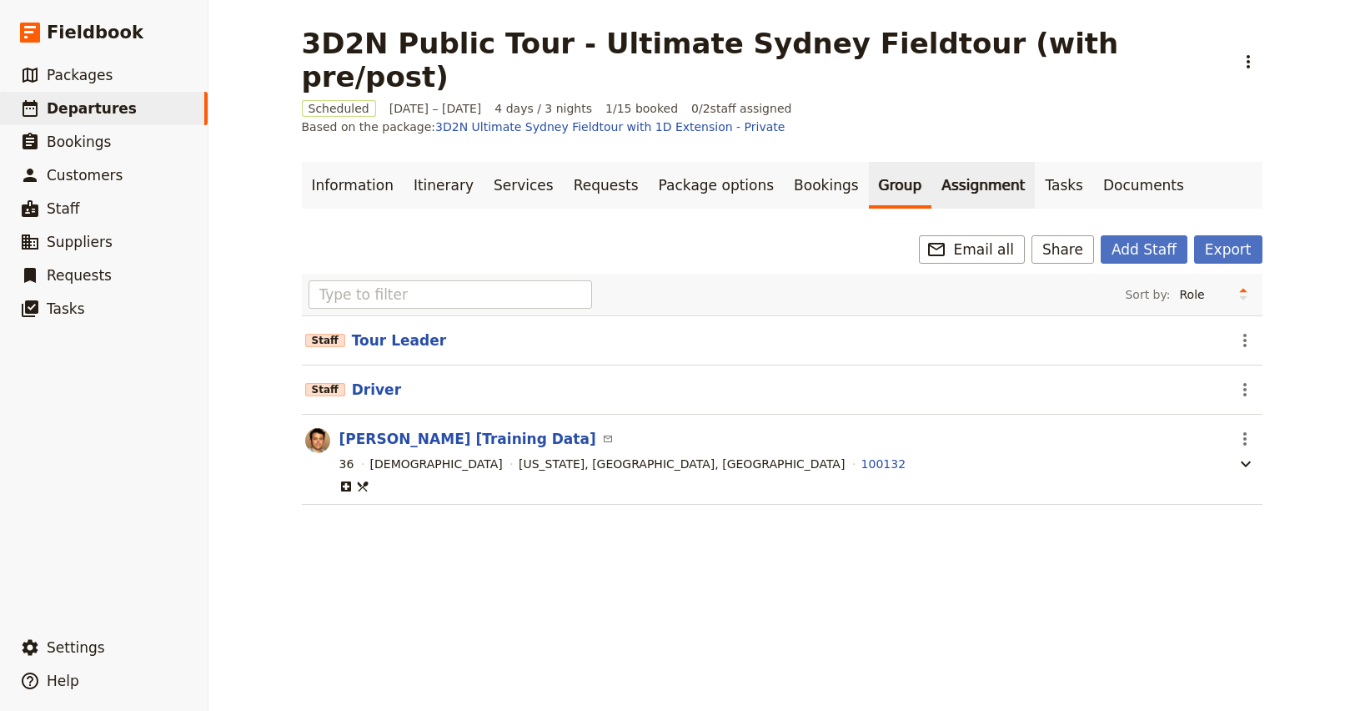
click at [932, 162] on link "Assignment" at bounding box center [983, 185] width 103 height 47
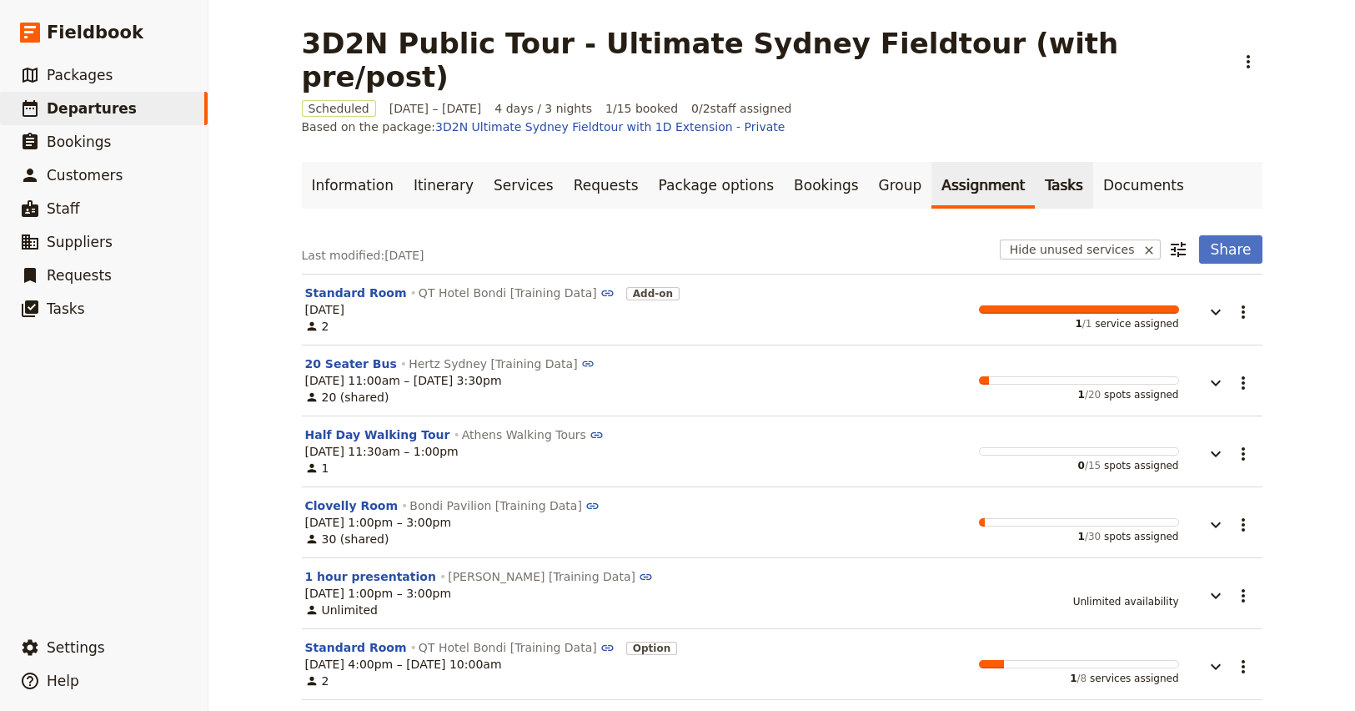
click at [1035, 162] on link "Tasks" at bounding box center [1064, 185] width 58 height 47
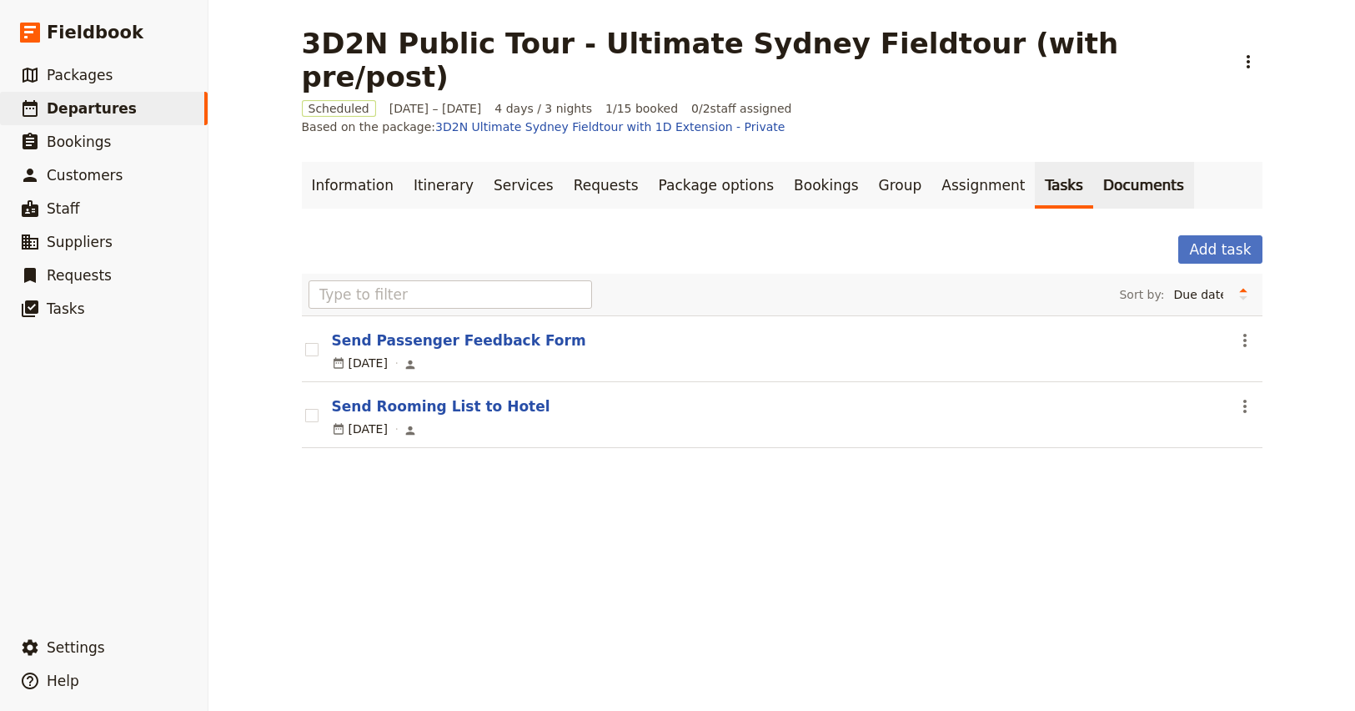
click at [1093, 162] on link "Documents" at bounding box center [1143, 185] width 101 height 47
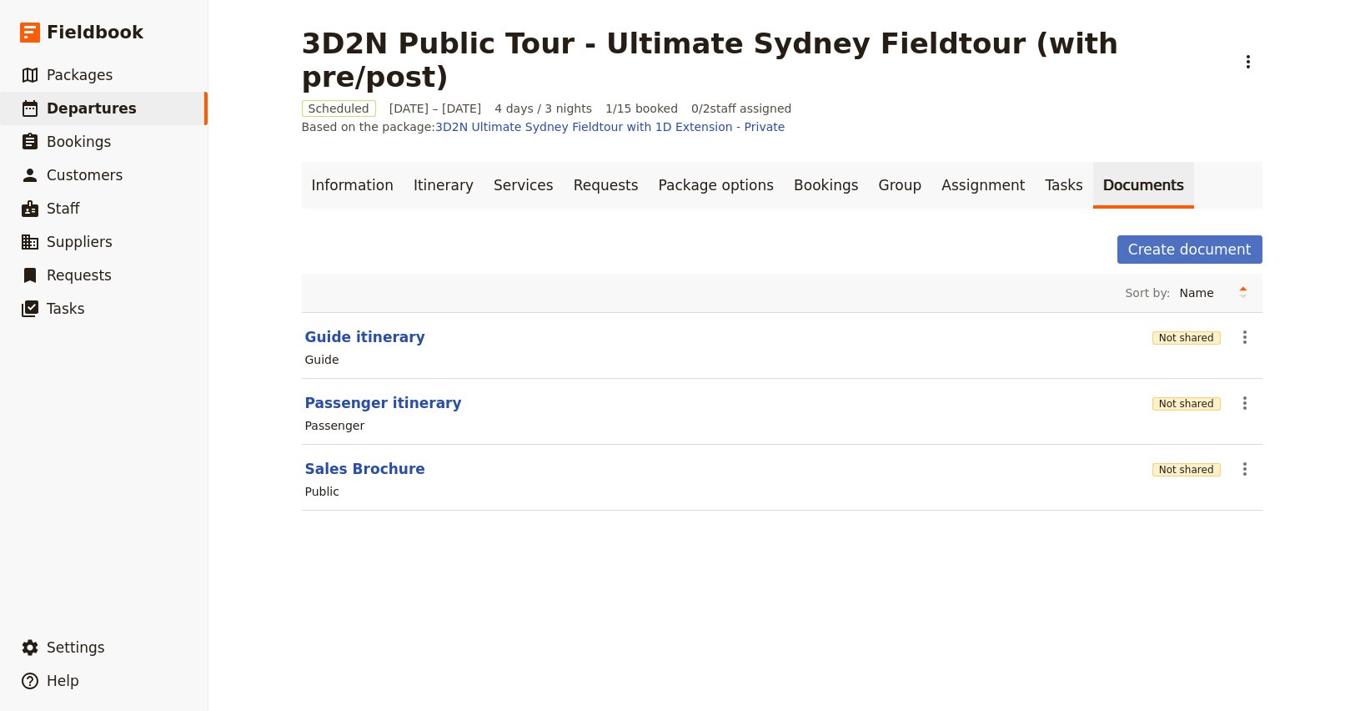
click at [678, 485] on main "3D2N Public Tour - Ultimate Sydney Fieldtour (with pre/post) ​ Scheduled [DATE]…" at bounding box center [782, 278] width 1001 height 557
